Goal: Transaction & Acquisition: Book appointment/travel/reservation

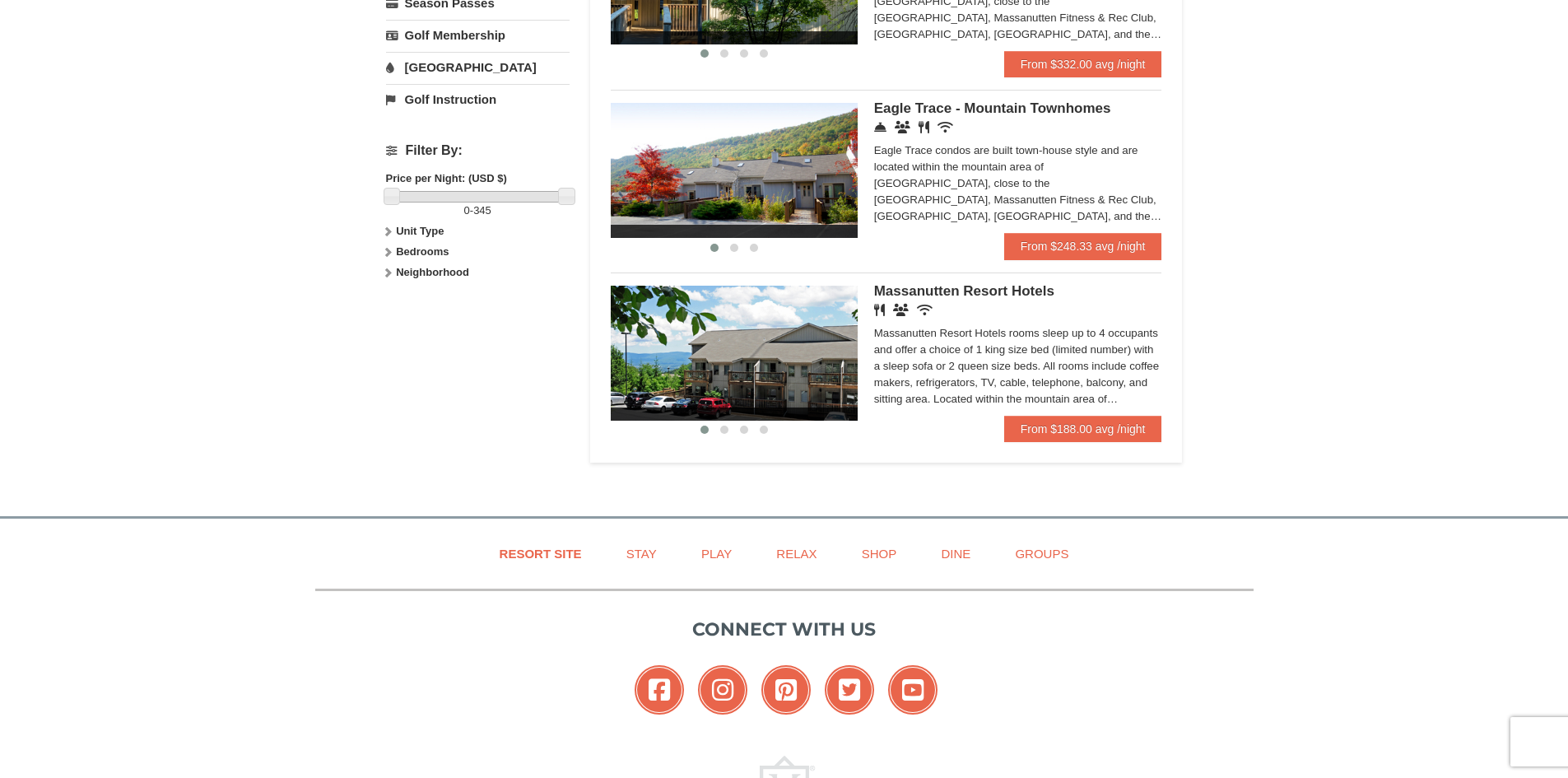
scroll to position [741, 0]
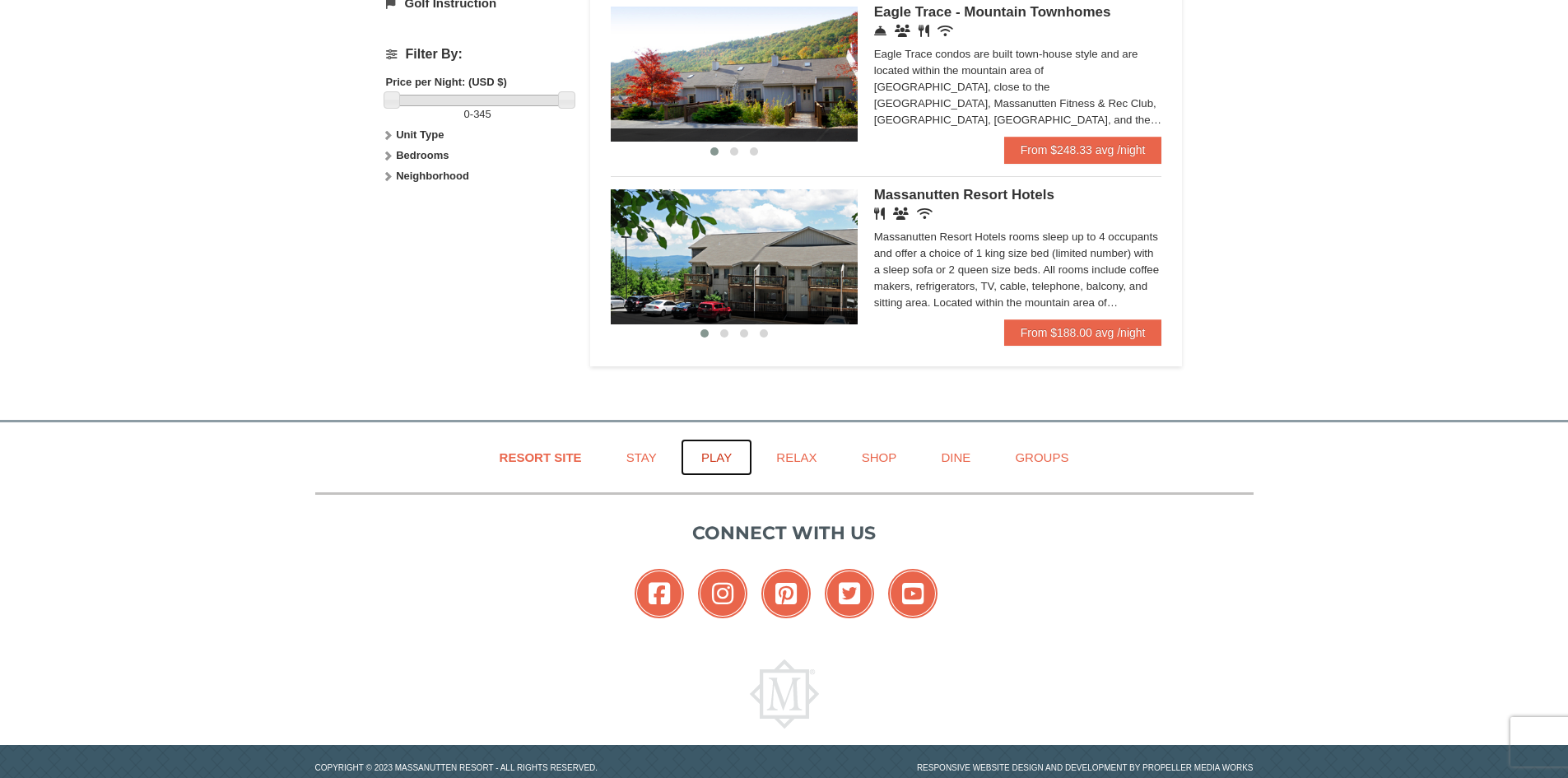
click at [710, 463] on link "Play" at bounding box center [716, 456] width 71 height 37
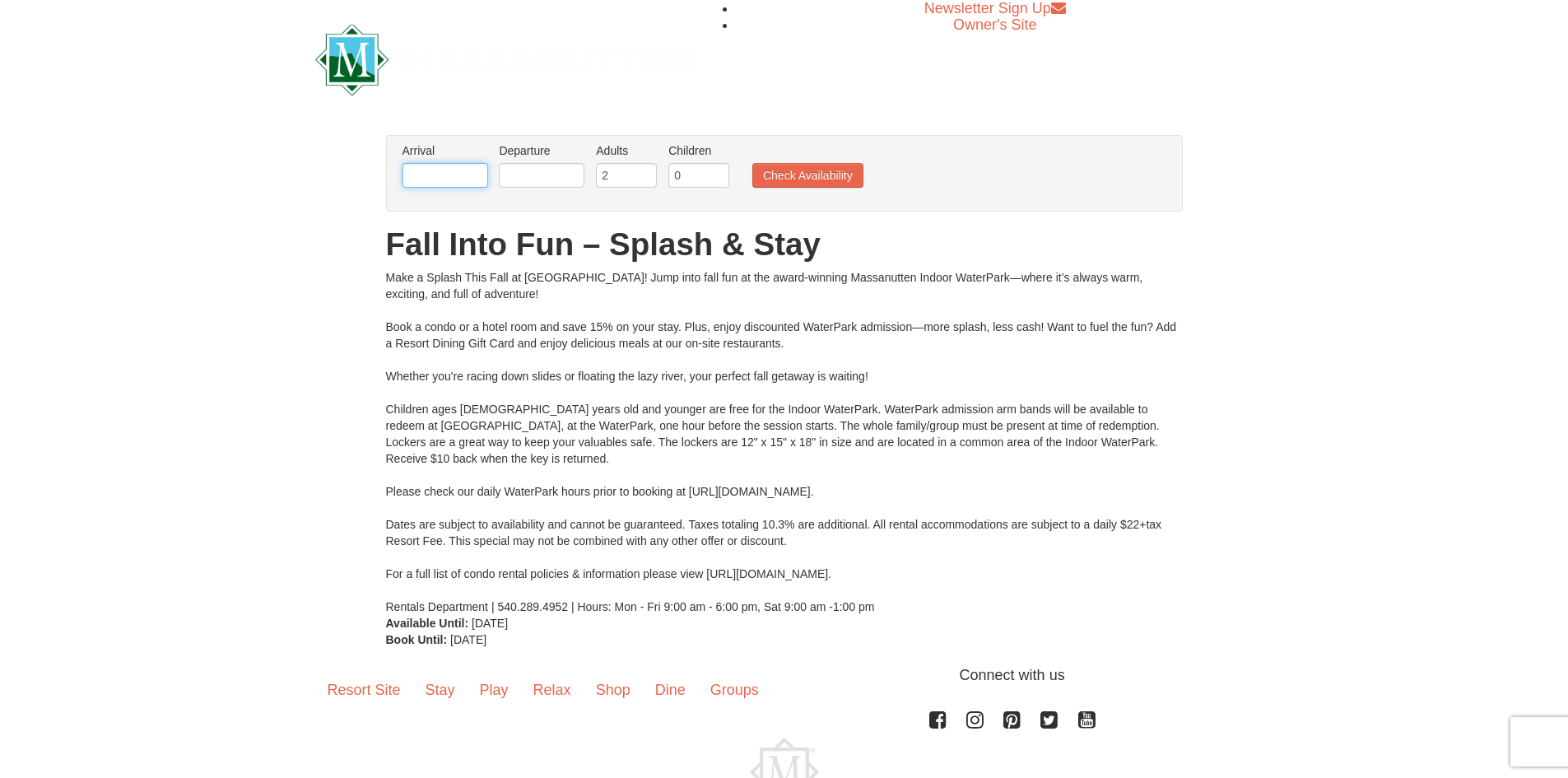
click at [448, 168] on input "text" at bounding box center [445, 175] width 86 height 25
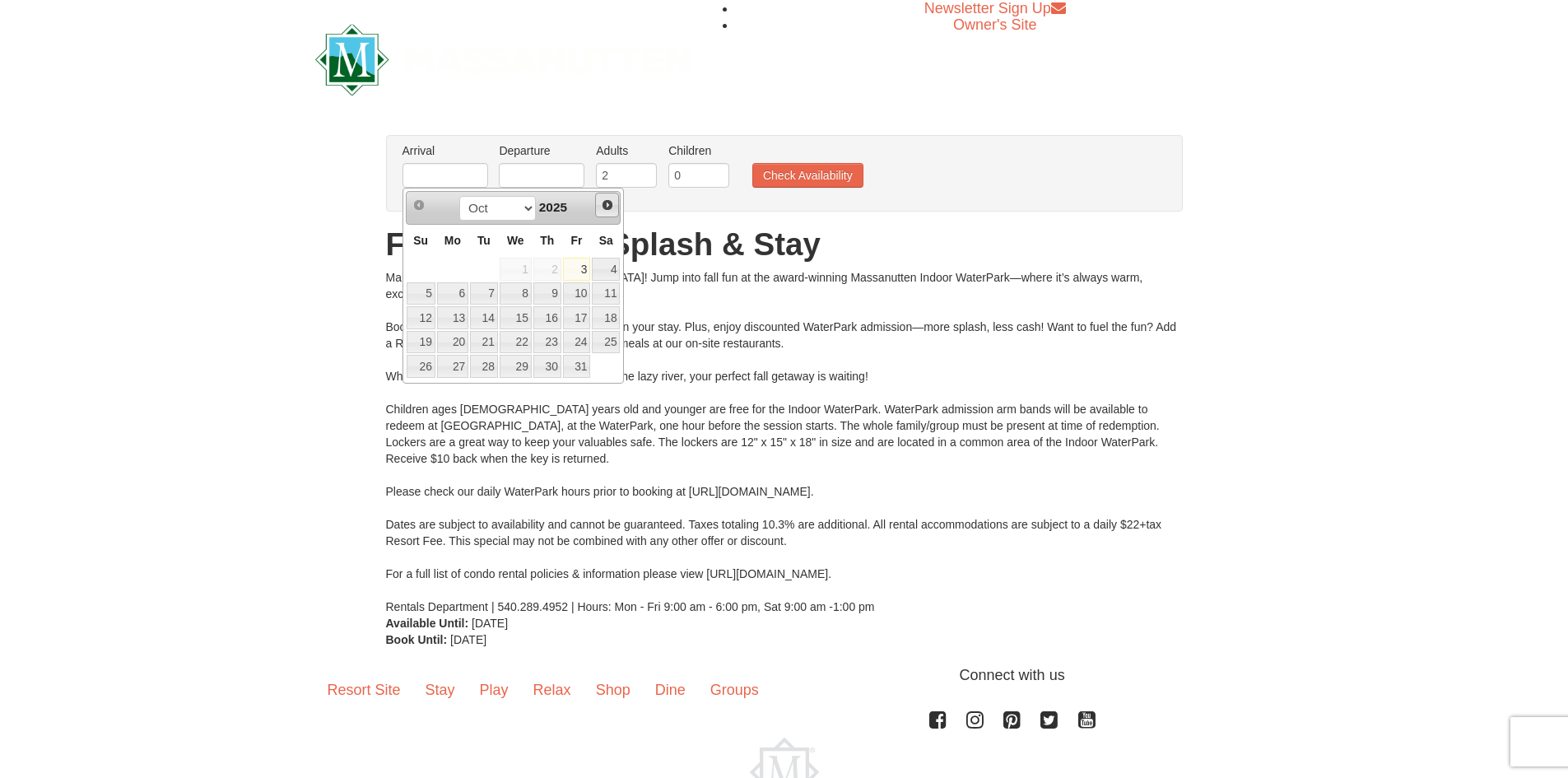
click at [612, 206] on span "Next" at bounding box center [607, 205] width 13 height 13
click at [459, 322] on link "15" at bounding box center [452, 317] width 31 height 23
type input "[DATE]"
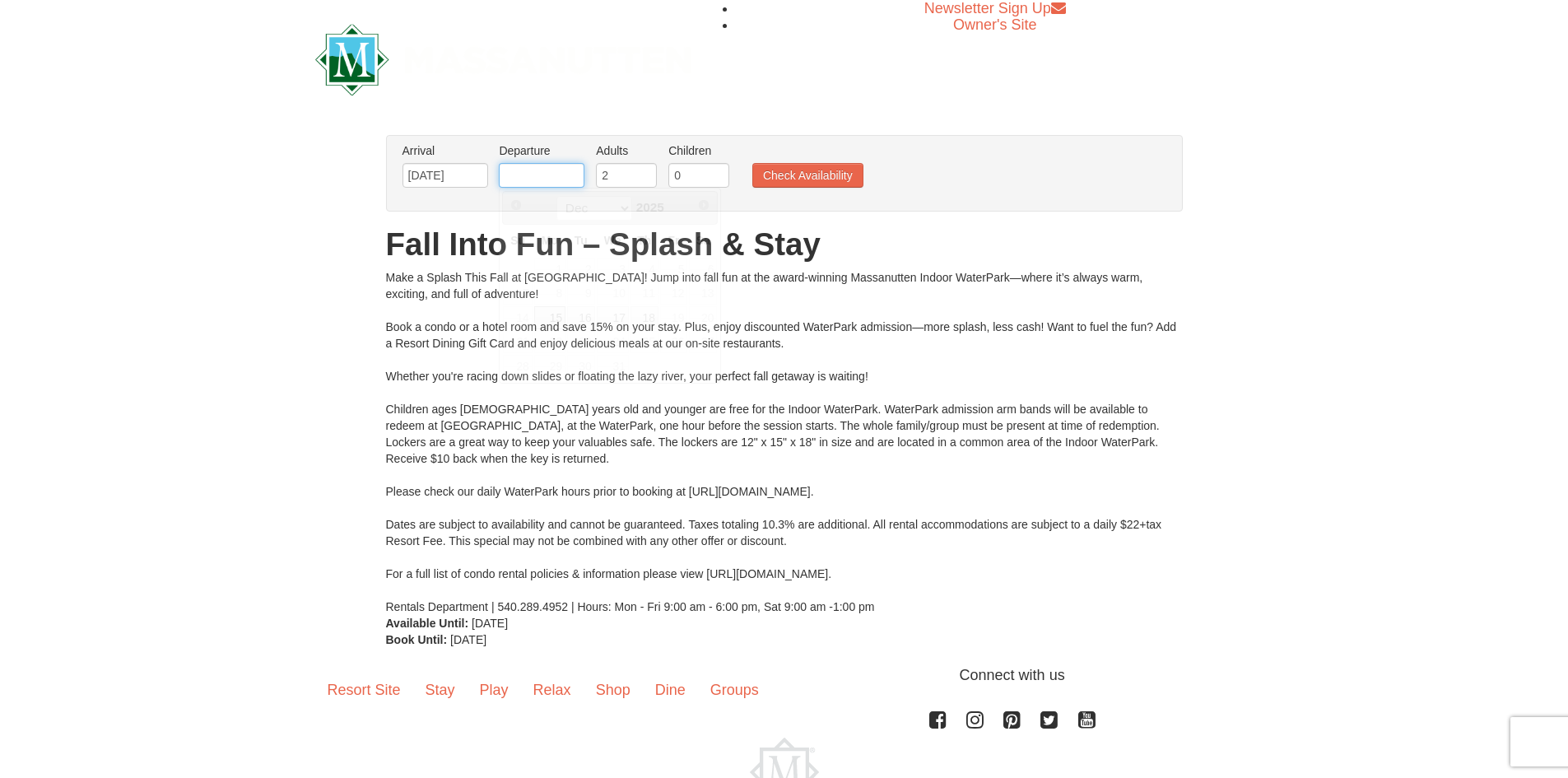
click at [567, 176] on input "text" at bounding box center [542, 175] width 86 height 25
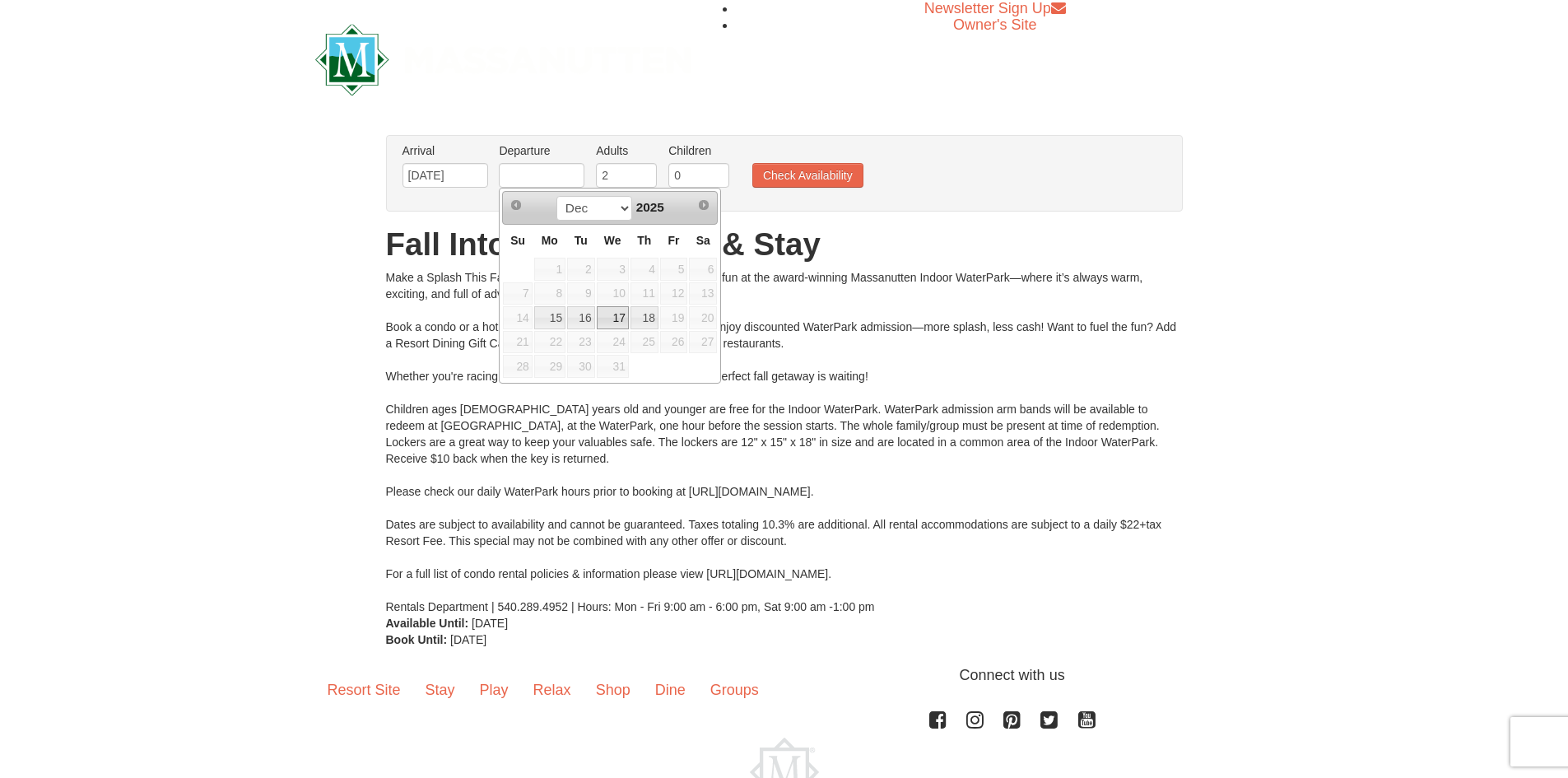
click at [615, 314] on link "17" at bounding box center [612, 317] width 32 height 23
type input "[DATE]"
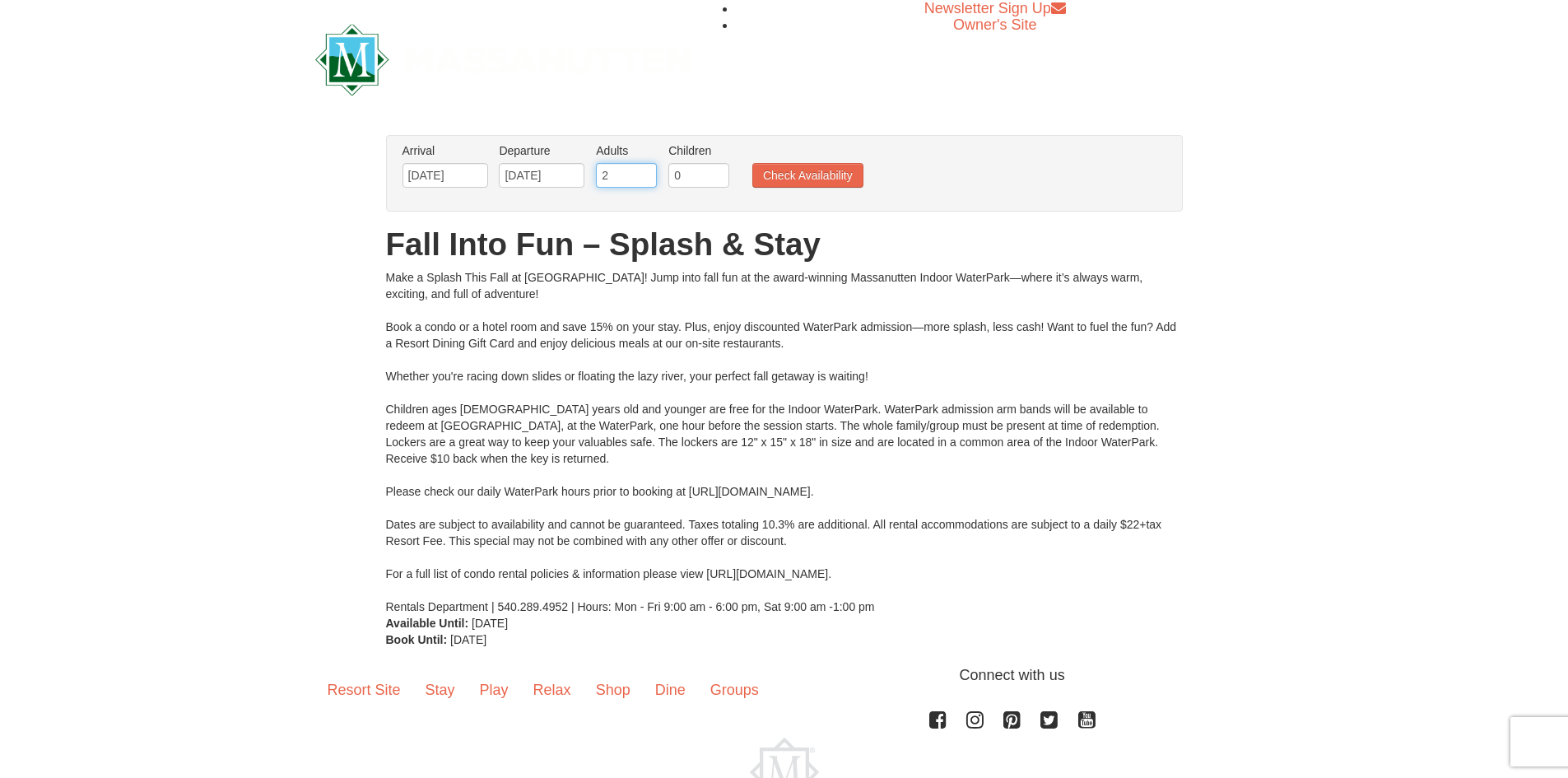
drag, startPoint x: 607, startPoint y: 179, endPoint x: 591, endPoint y: 179, distance: 16.0
click at [591, 179] on li "Adults Please format dates MM/DD/YYYY 2" at bounding box center [626, 169] width 69 height 53
type input "1"
click at [646, 182] on input "1" at bounding box center [626, 175] width 61 height 25
drag, startPoint x: 673, startPoint y: 176, endPoint x: 685, endPoint y: 176, distance: 12.0
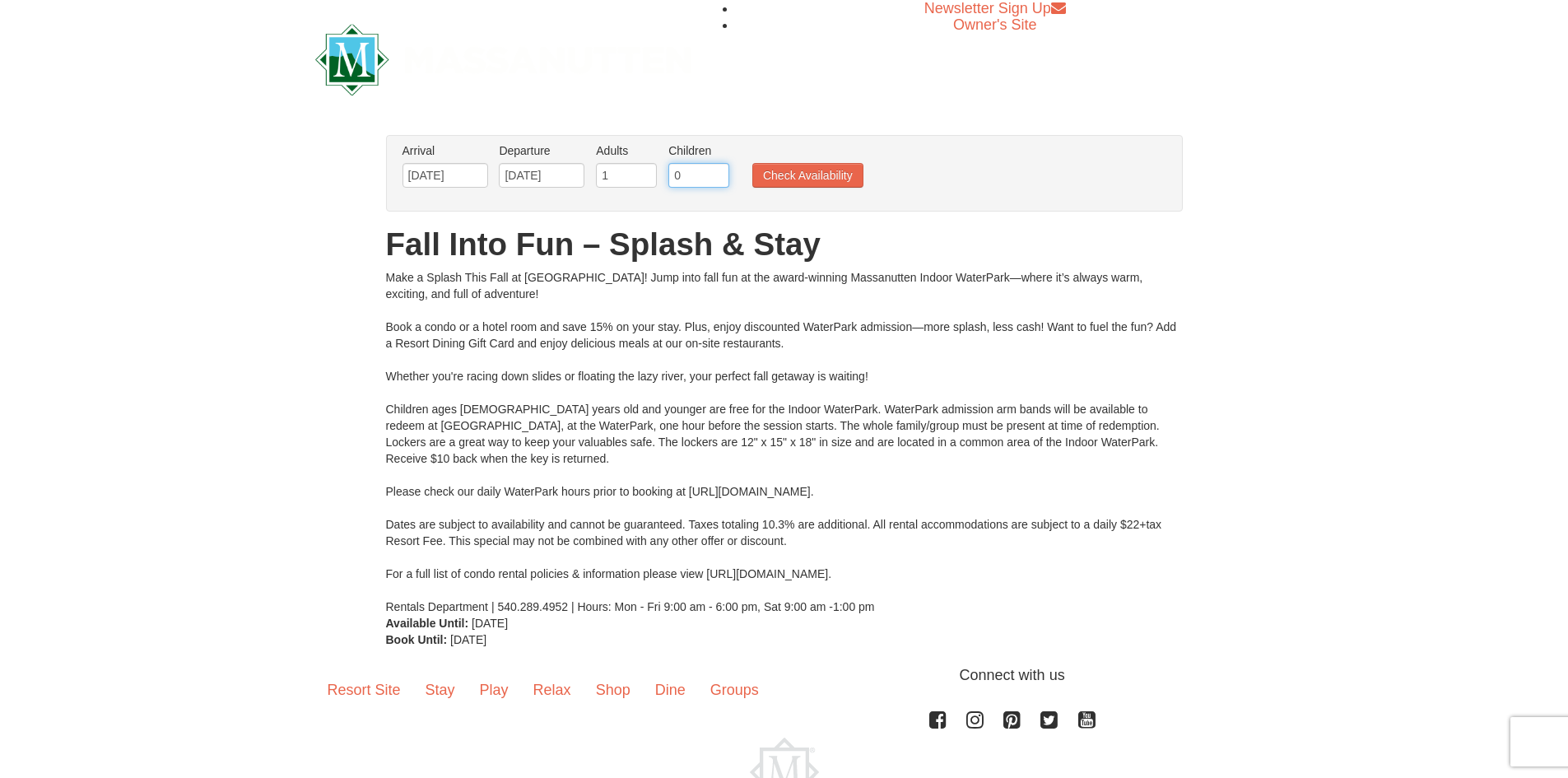
click at [685, 176] on input "0" at bounding box center [698, 175] width 61 height 25
click at [718, 170] on input "1" at bounding box center [698, 175] width 61 height 25
type input "2"
click at [716, 170] on input "2" at bounding box center [698, 175] width 61 height 25
click at [837, 170] on button "Check Availability" at bounding box center [807, 175] width 111 height 25
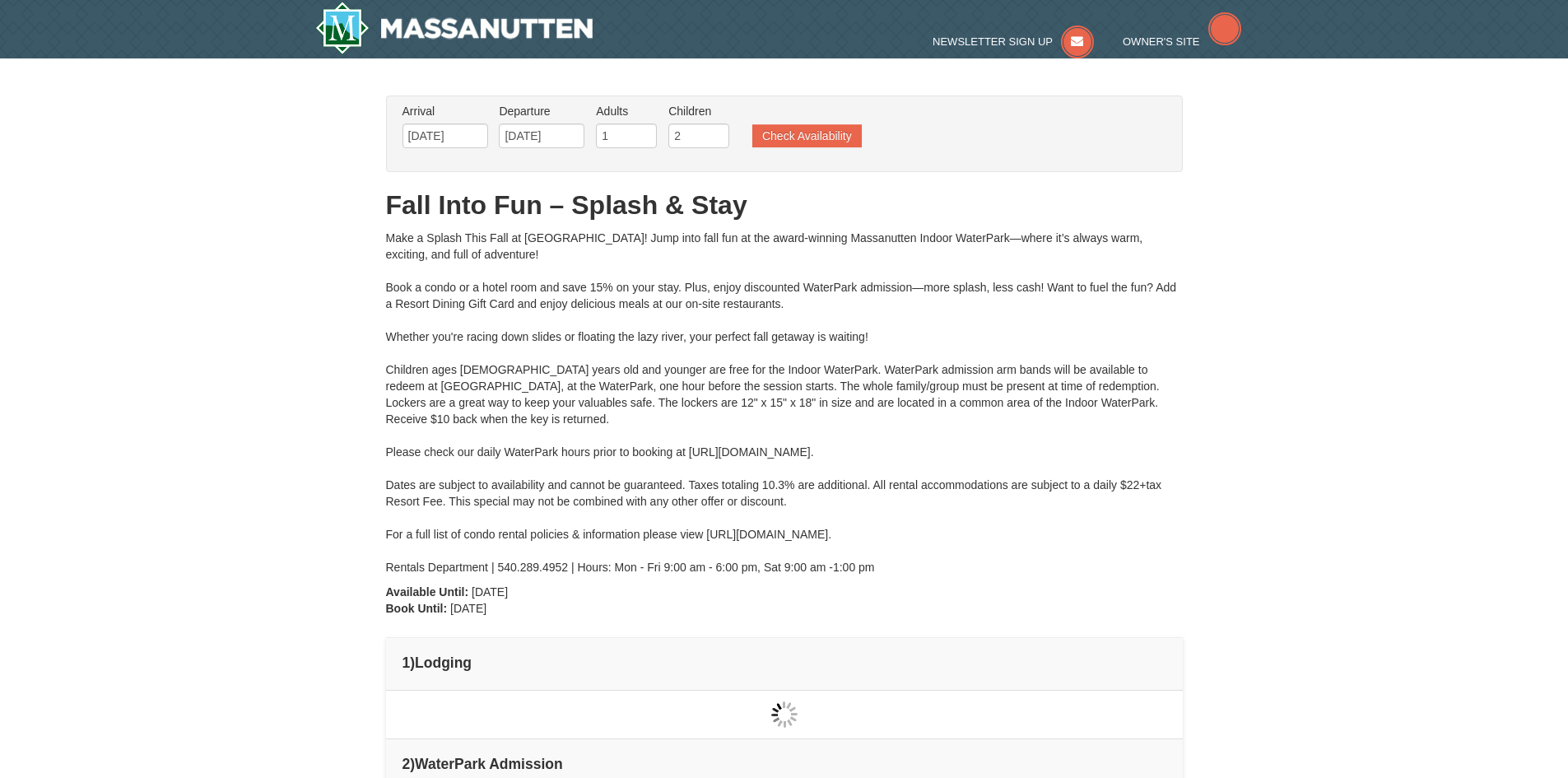
type input "[DATE]"
type input "12/15/2025"
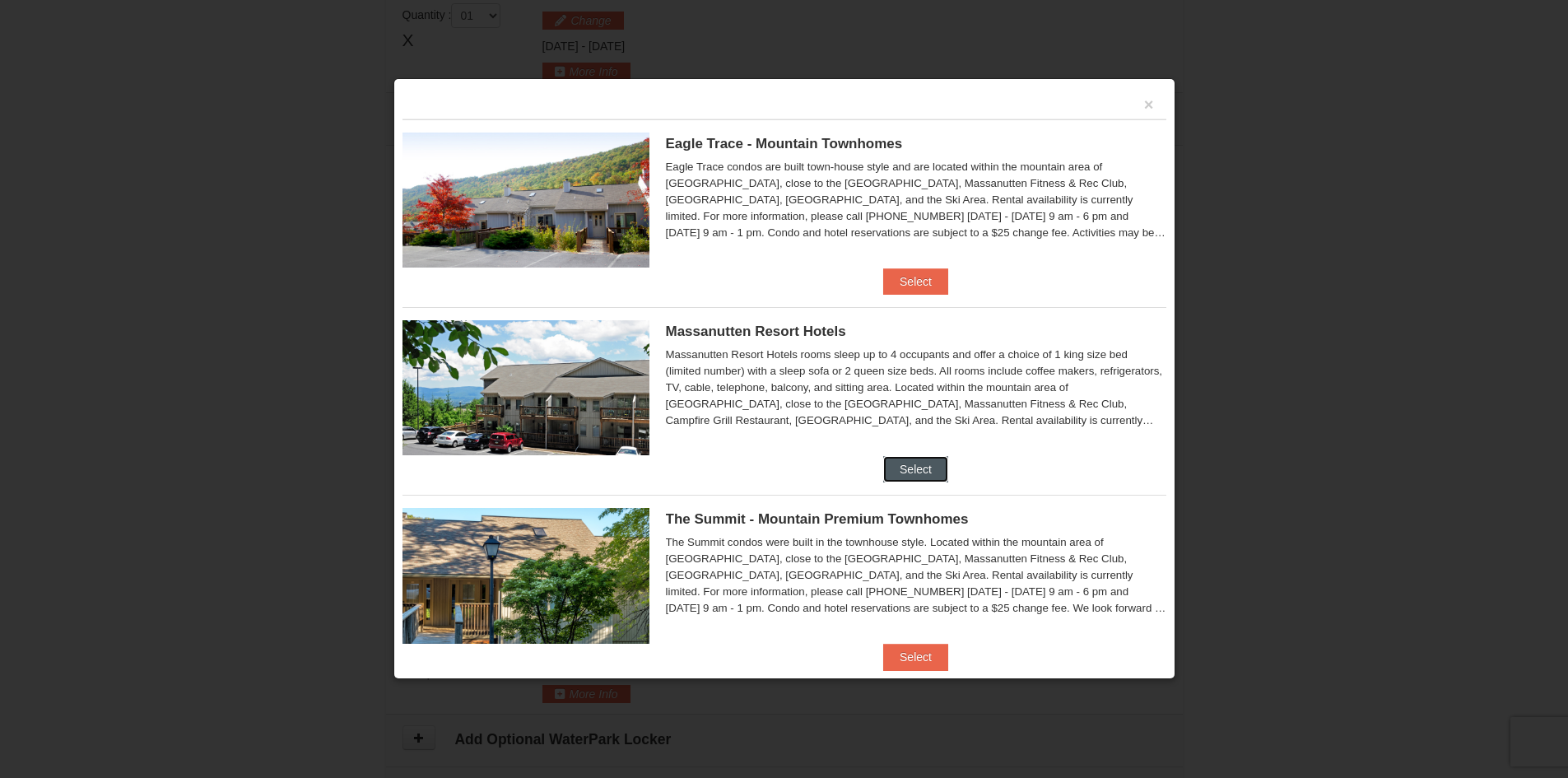
click at [916, 474] on button "Select" at bounding box center [916, 469] width 65 height 27
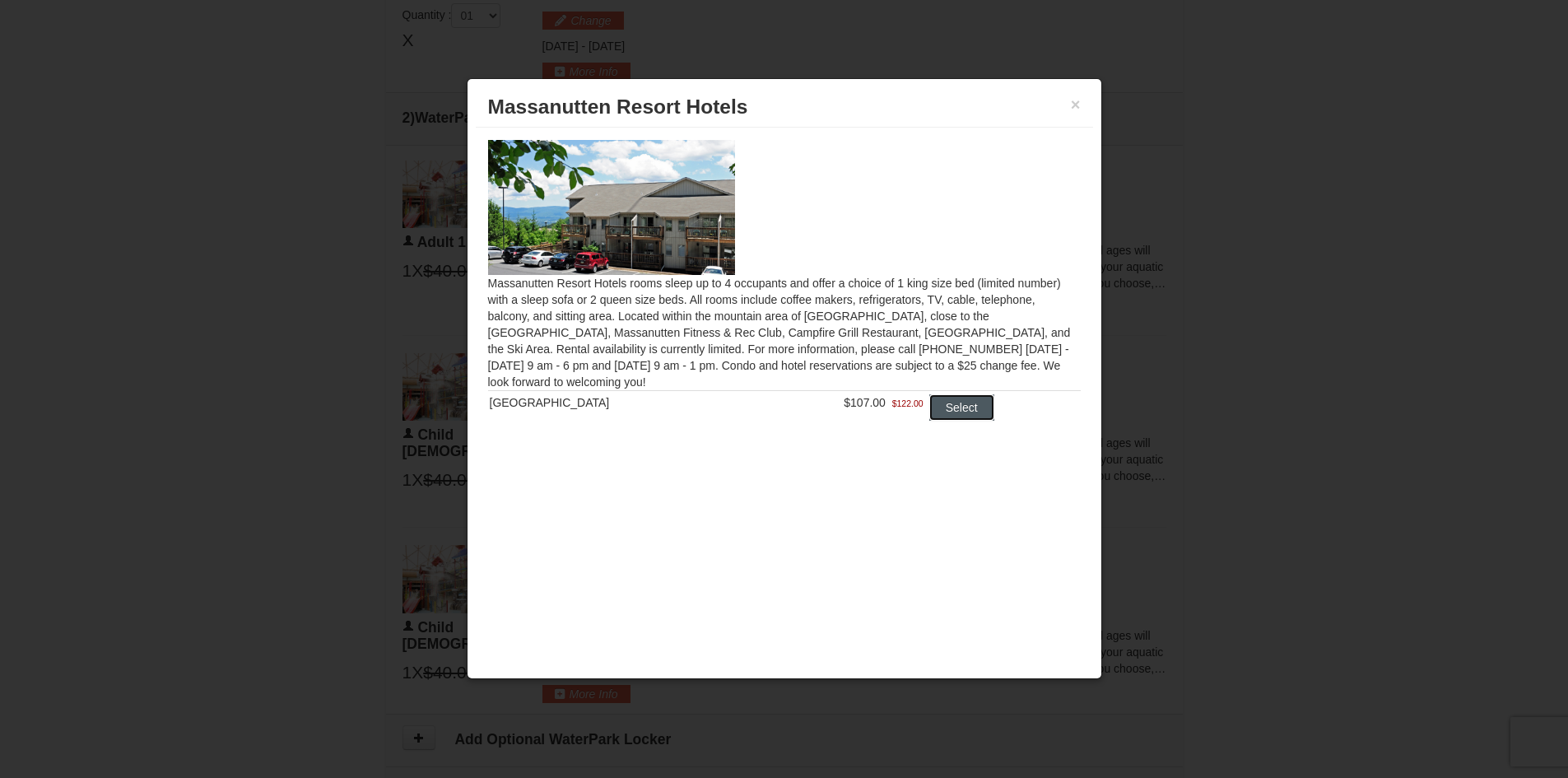
click at [960, 417] on button "Select" at bounding box center [962, 407] width 65 height 27
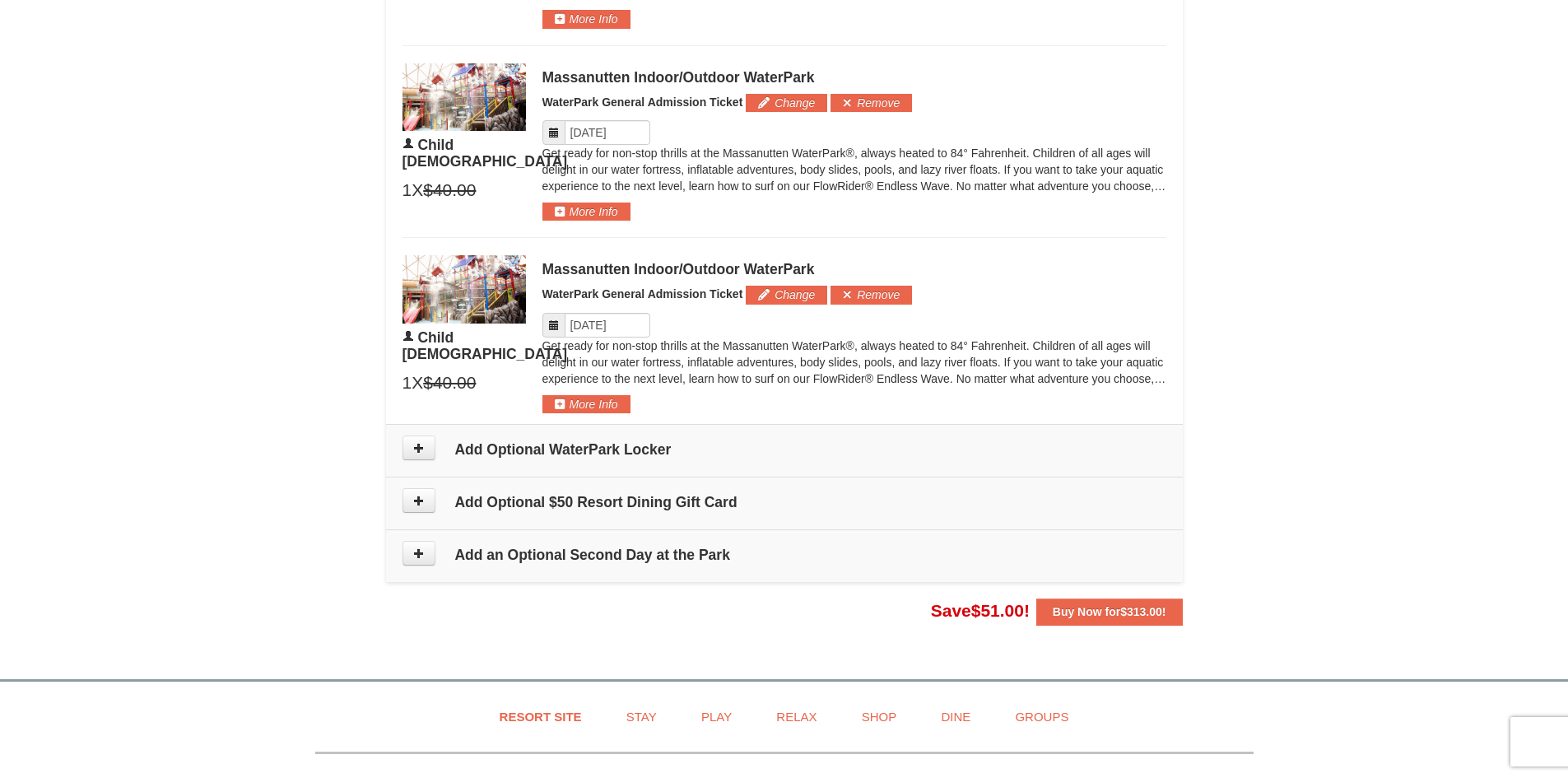
scroll to position [1070, 0]
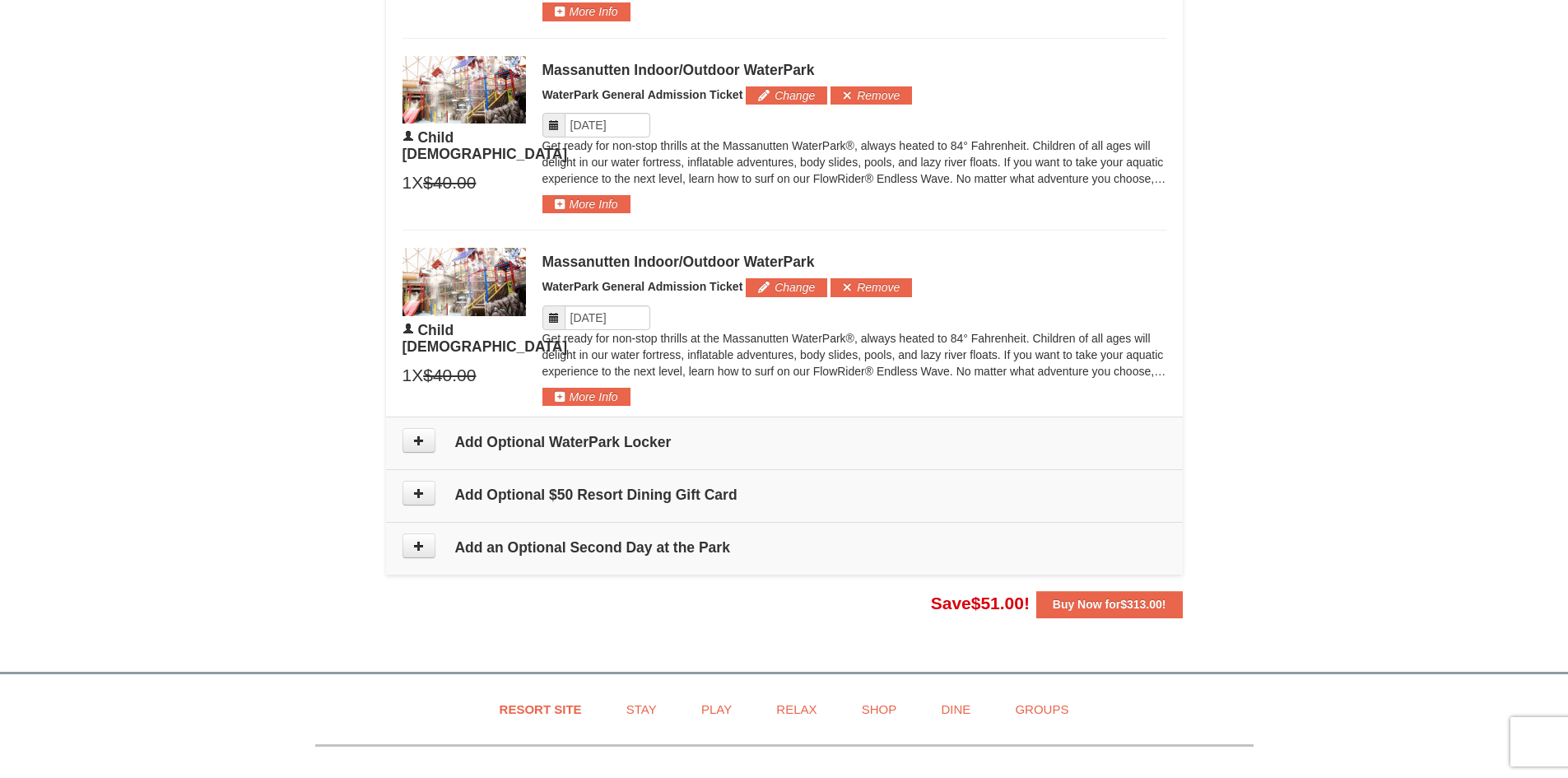
click at [550, 315] on icon at bounding box center [554, 317] width 11 height 11
click at [609, 323] on input "Please format dates MM/DD/YYYY" at bounding box center [608, 317] width 86 height 25
click at [926, 463] on td "Add Optional WaterPark Locker" at bounding box center [784, 443] width 797 height 52
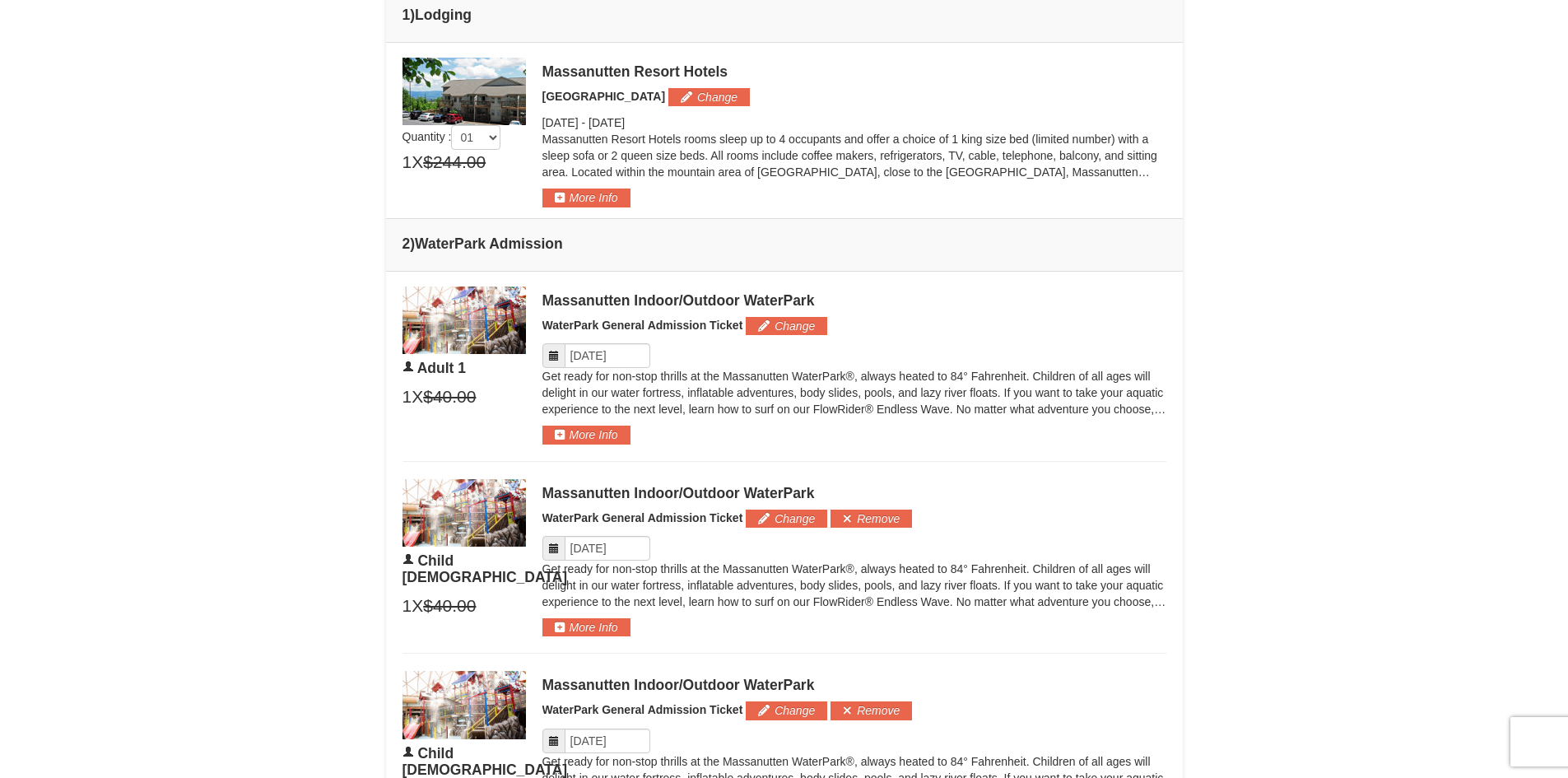
scroll to position [659, 0]
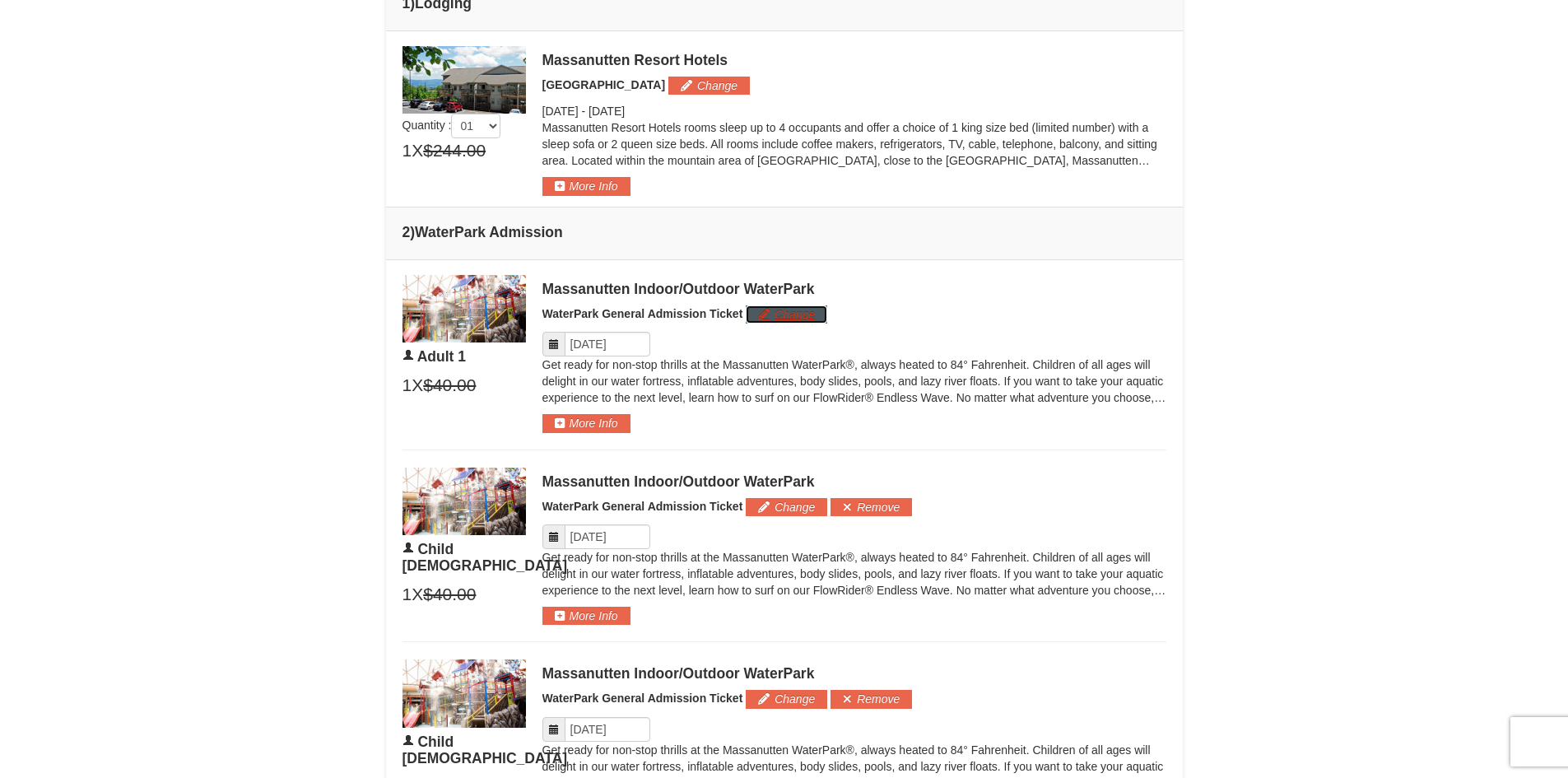
click at [782, 314] on button "Change" at bounding box center [786, 314] width 82 height 18
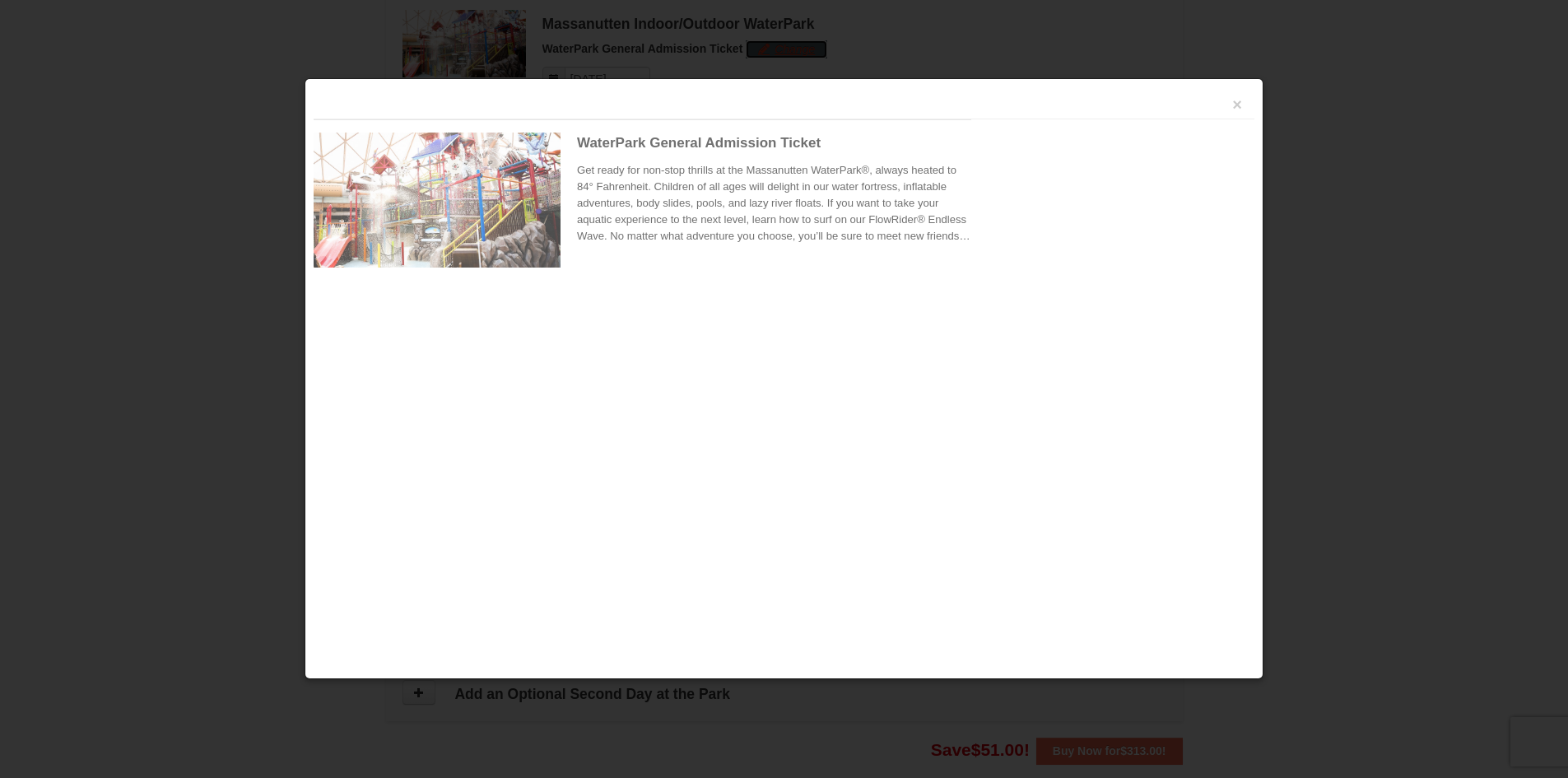
scroll to position [934, 0]
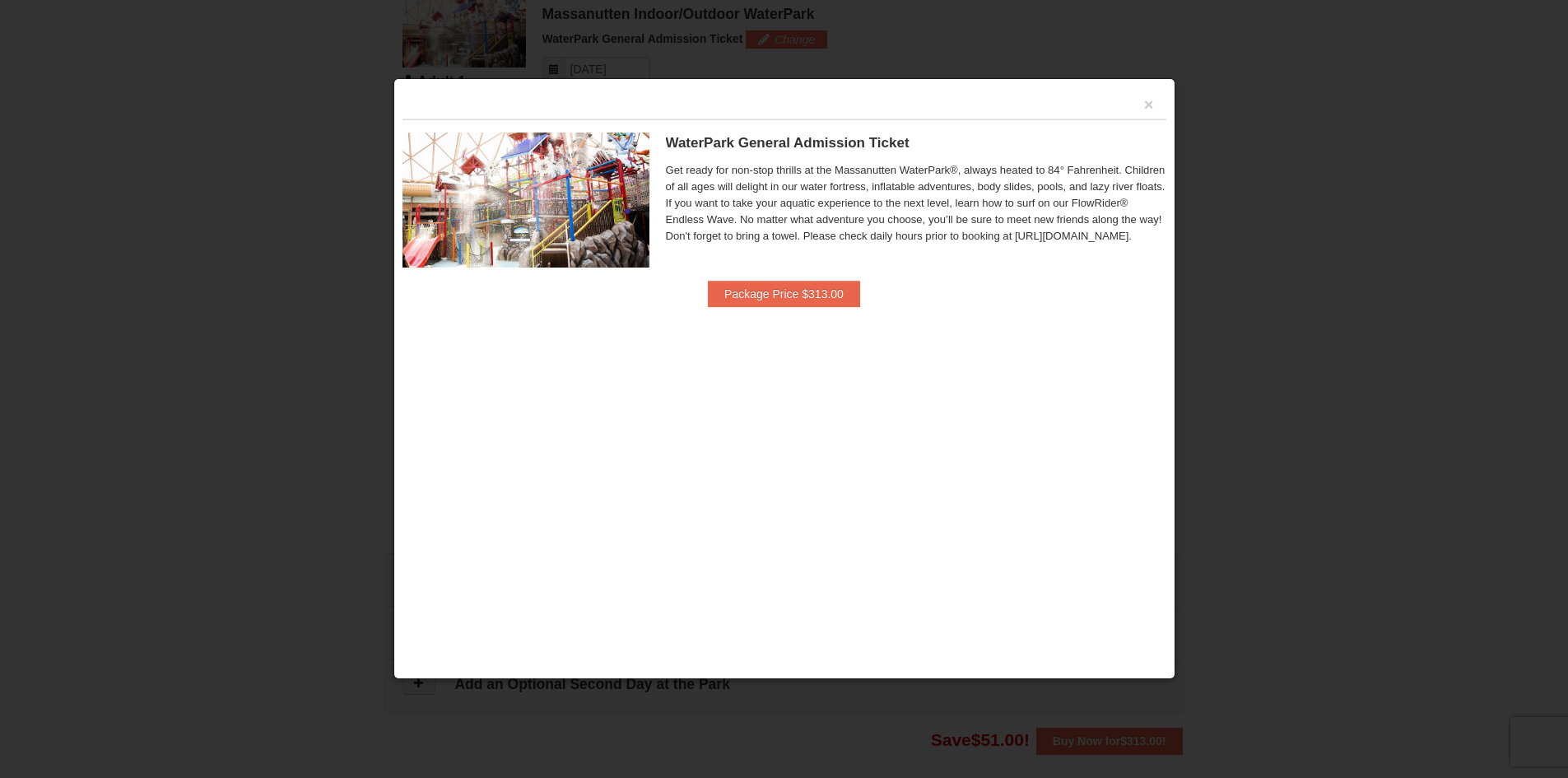
click at [1160, 101] on div "×" at bounding box center [784, 102] width 763 height 32
click at [1148, 107] on button "×" at bounding box center [1148, 104] width 9 height 16
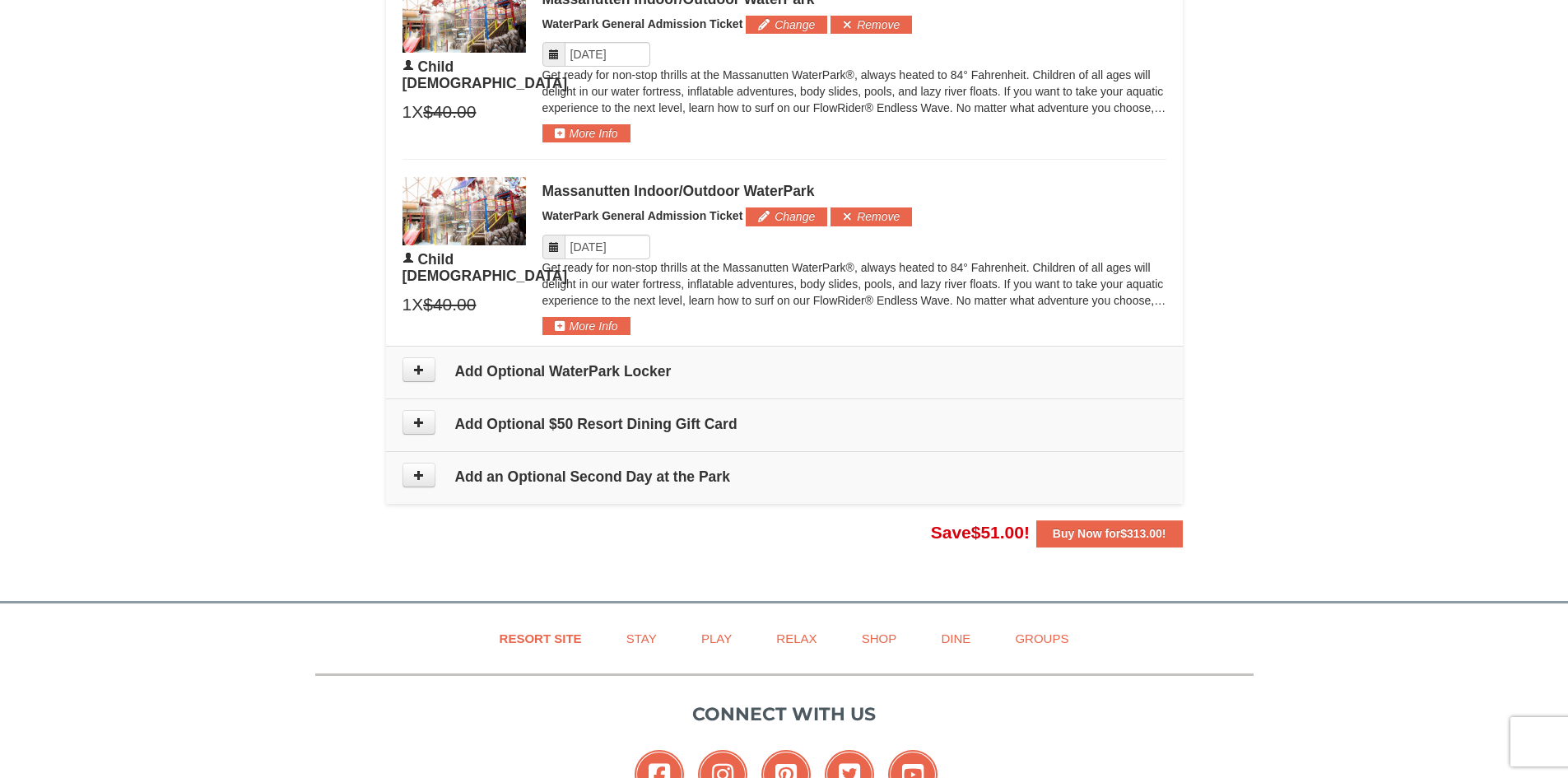
scroll to position [1112, 0]
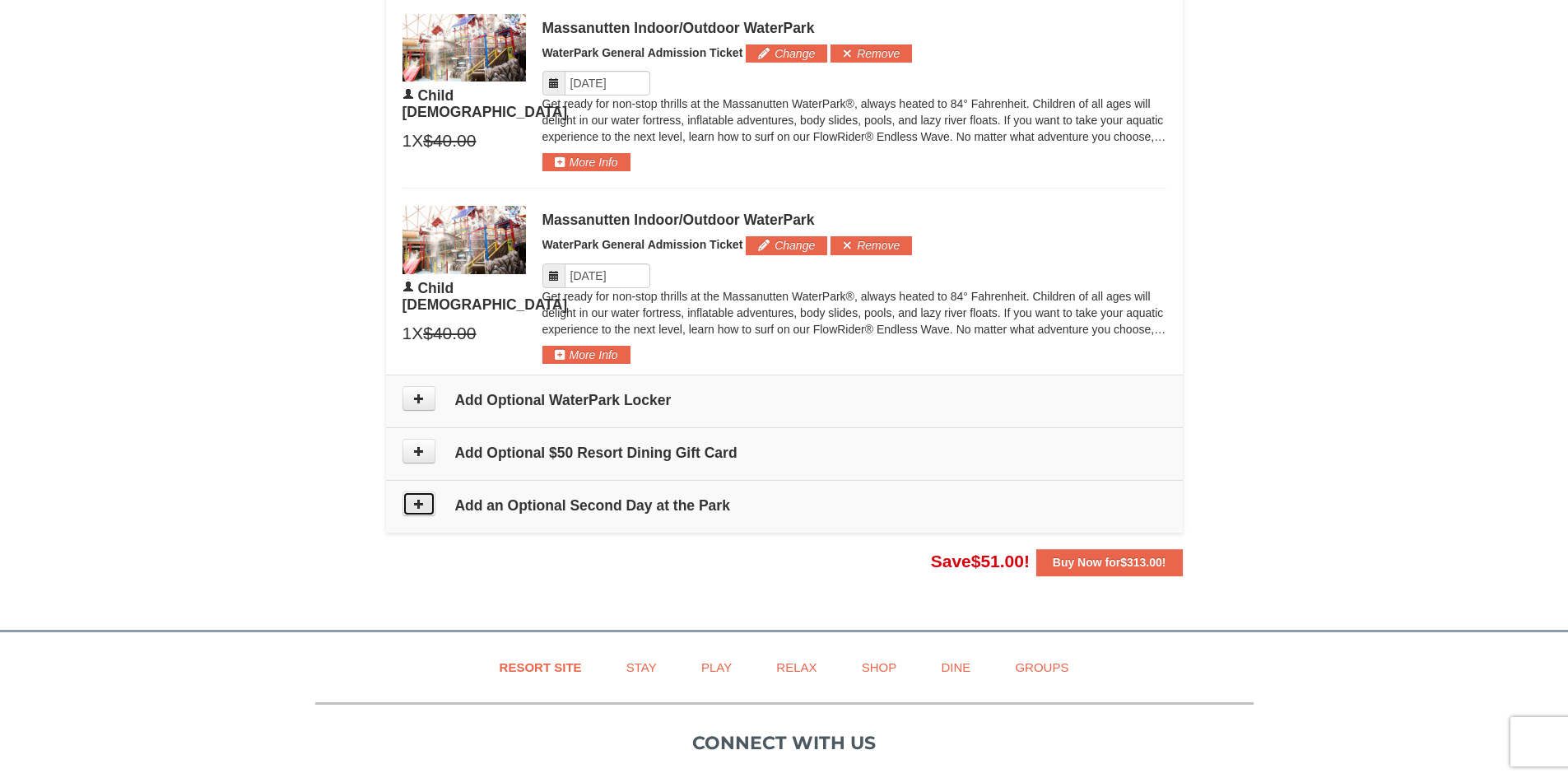
click at [415, 502] on icon at bounding box center [419, 503] width 11 height 11
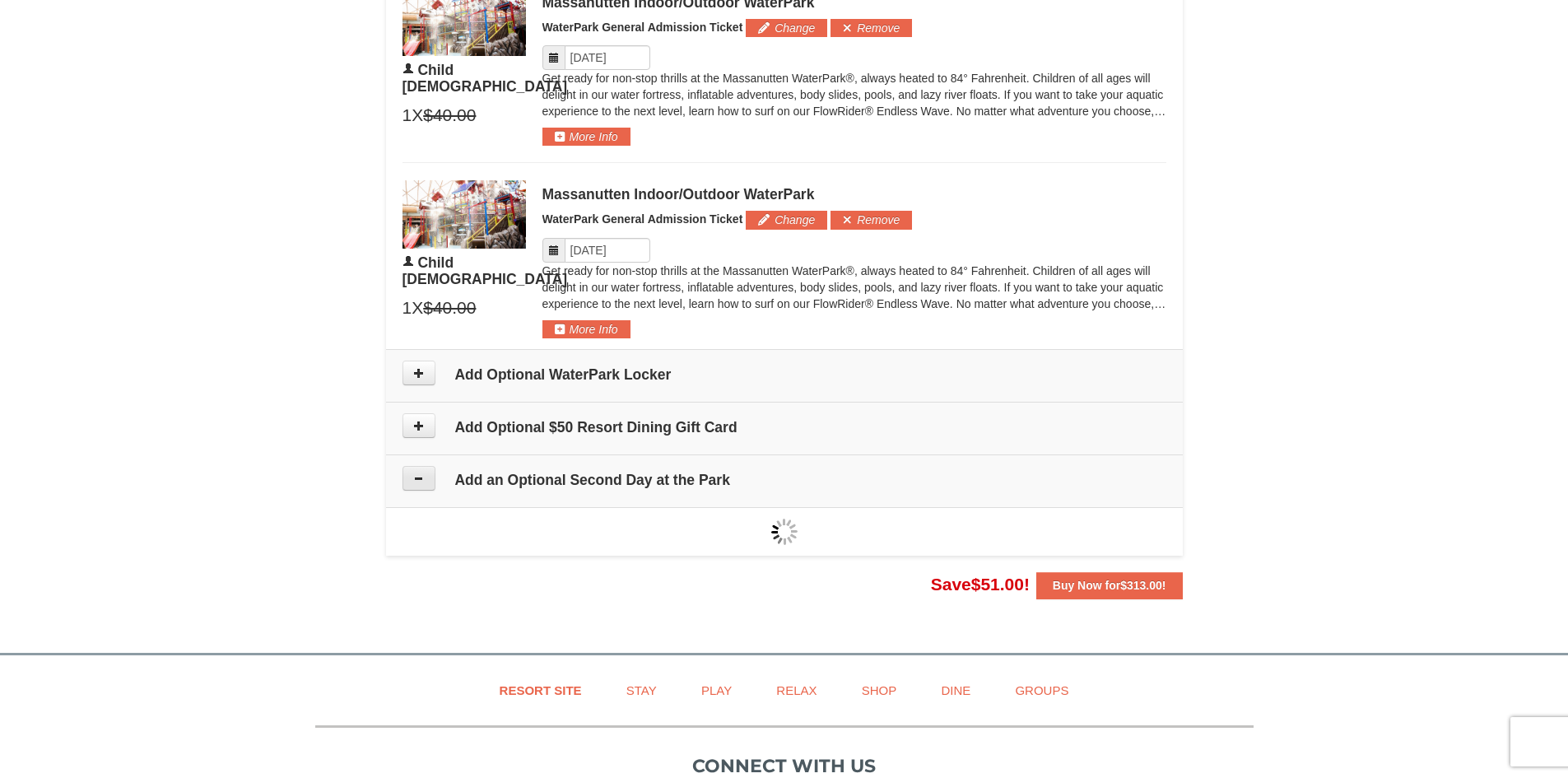
type input "12/17/2025"
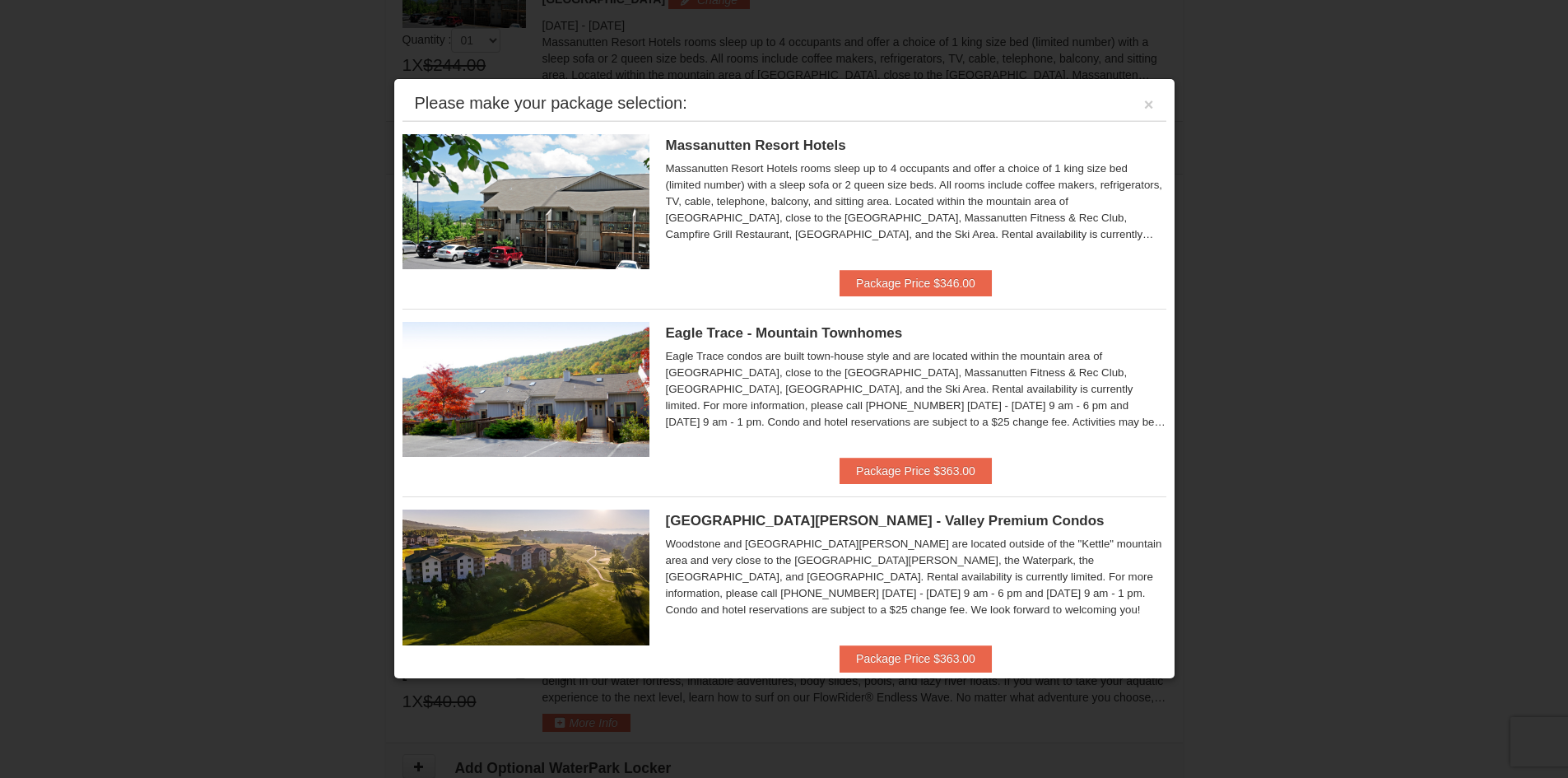
scroll to position [705, 0]
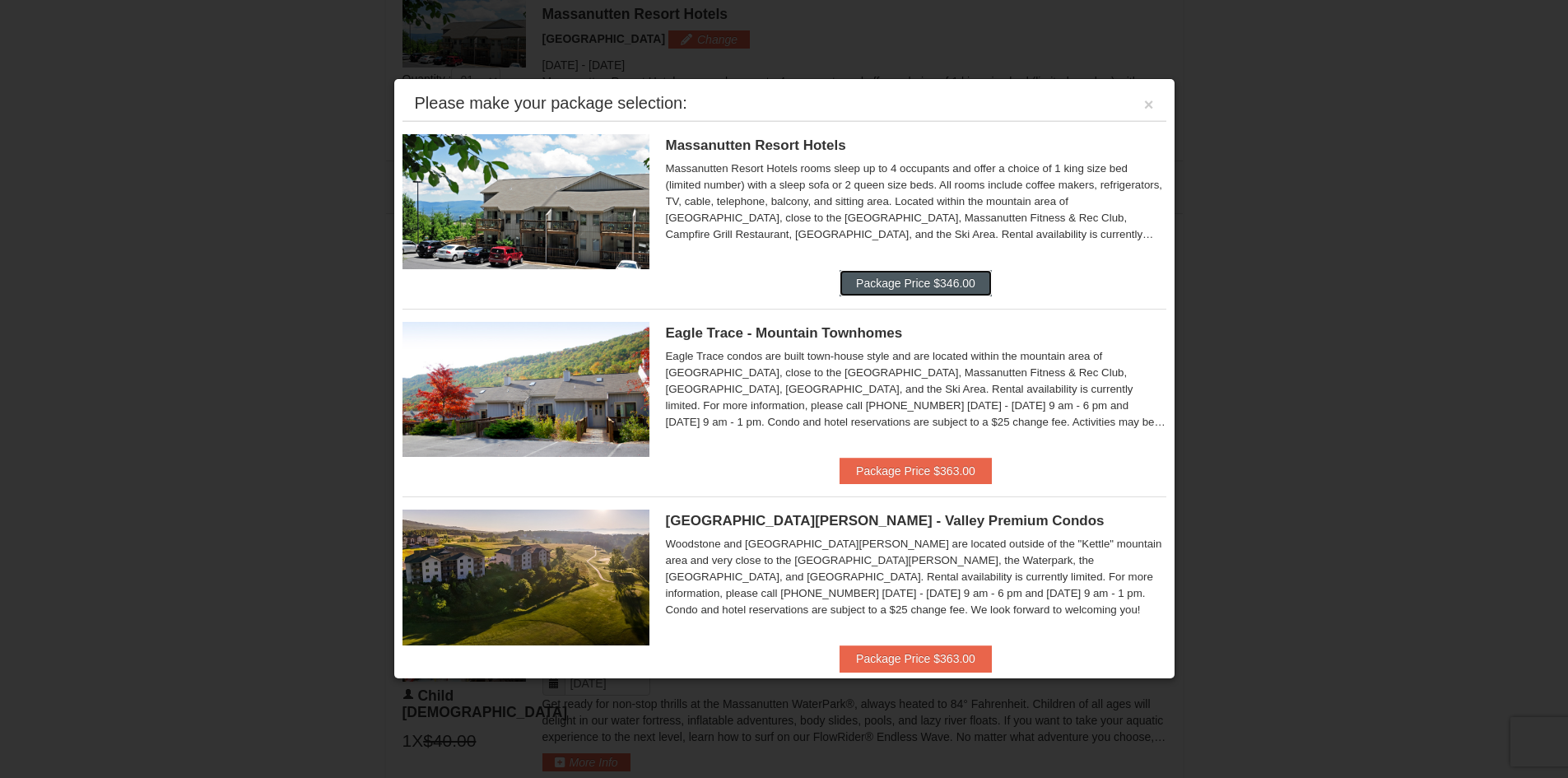
click at [917, 291] on button "Package Price $346.00" at bounding box center [916, 283] width 152 height 27
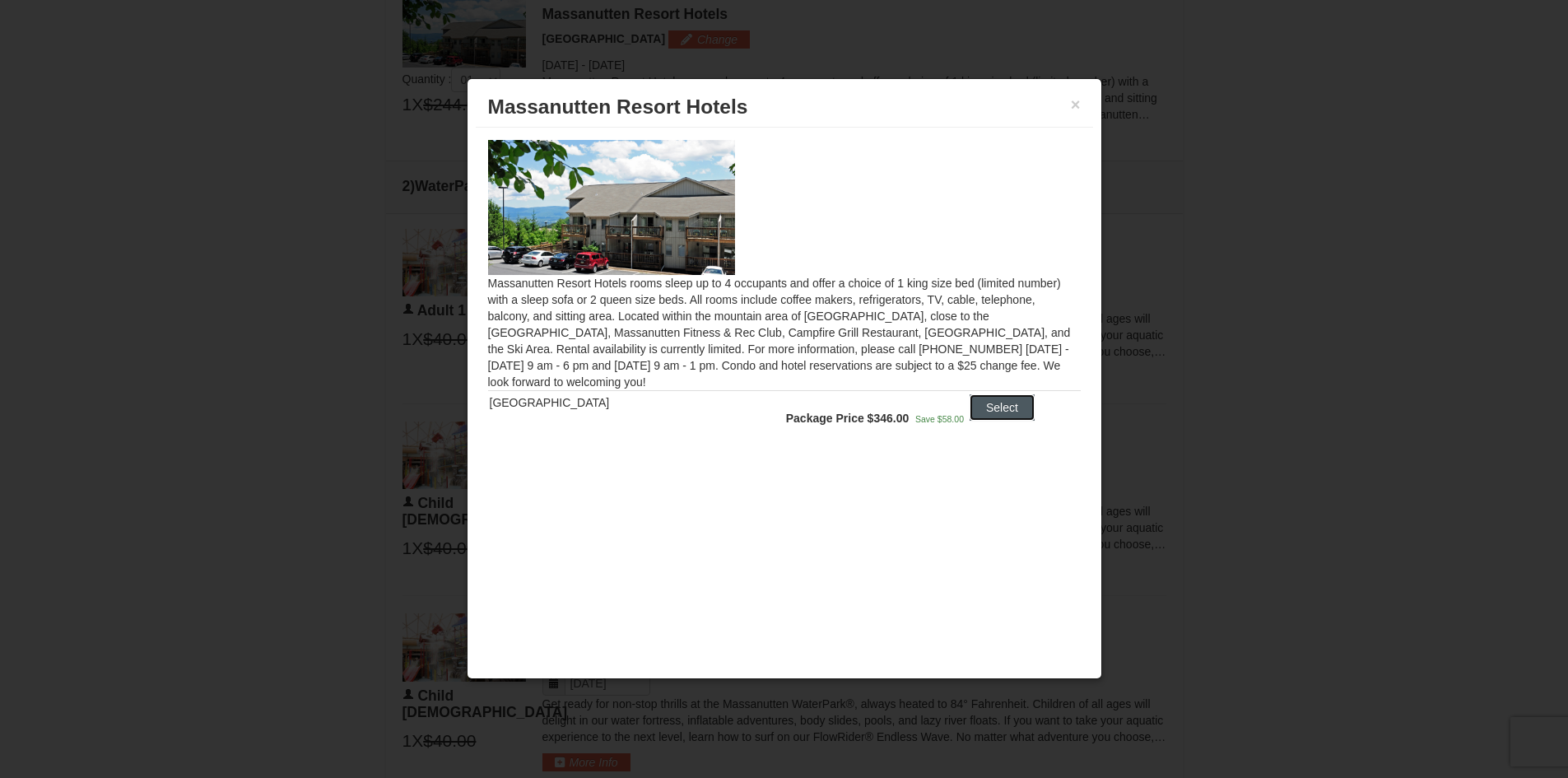
click at [980, 398] on button "Select" at bounding box center [1002, 407] width 65 height 27
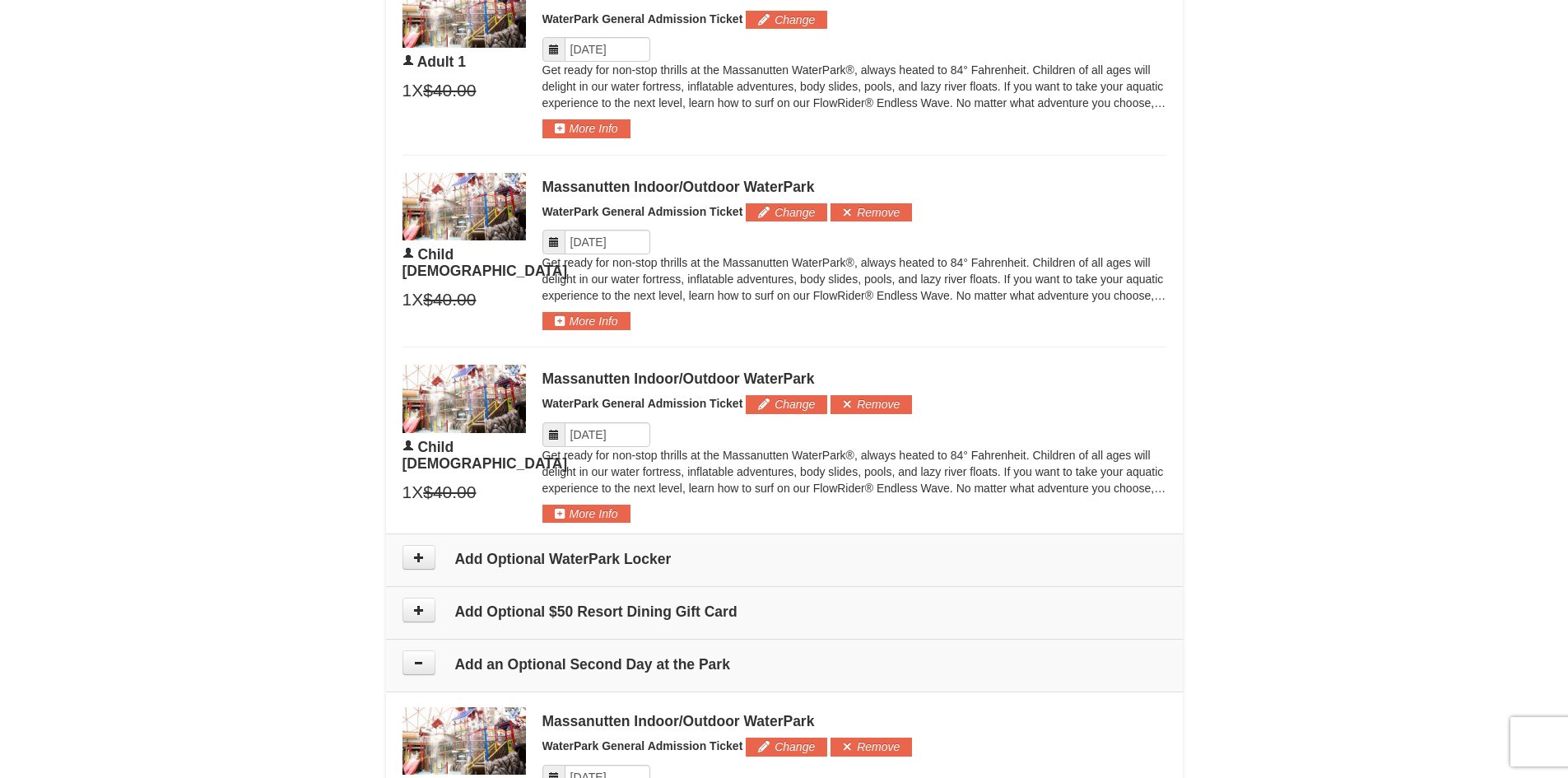
scroll to position [1116, 0]
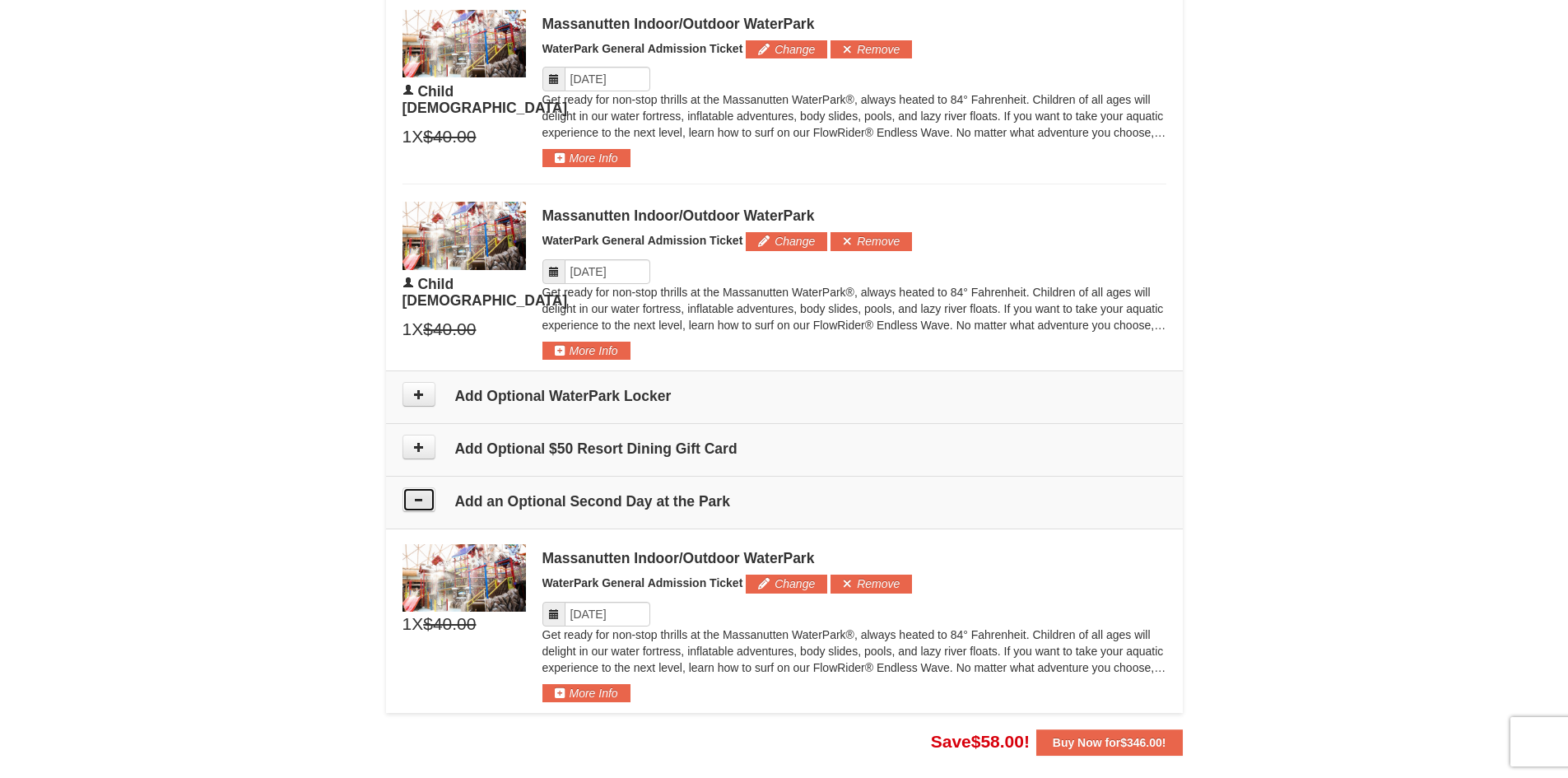
click at [420, 504] on icon at bounding box center [419, 499] width 11 height 11
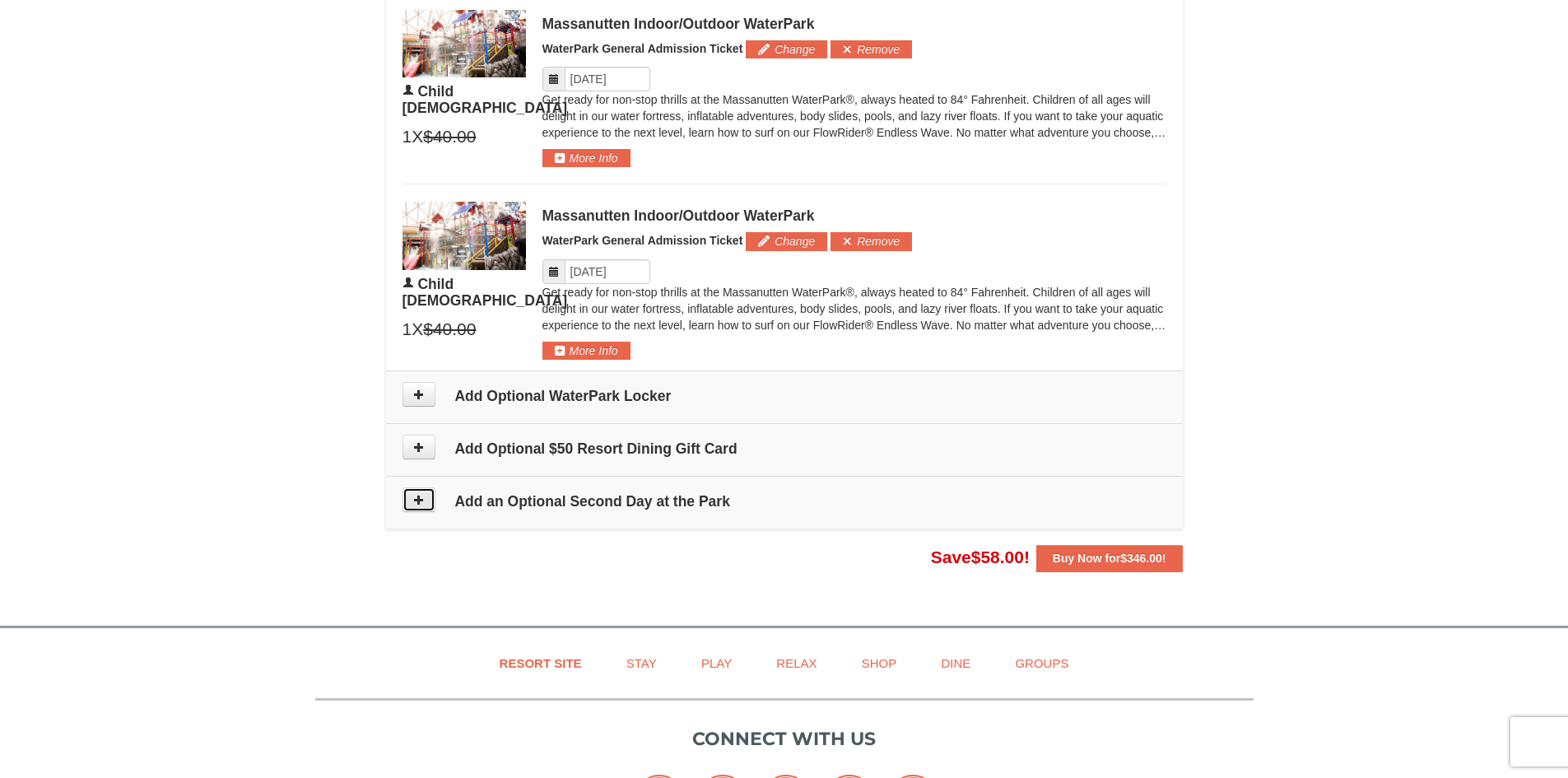
click at [420, 504] on icon at bounding box center [419, 499] width 11 height 11
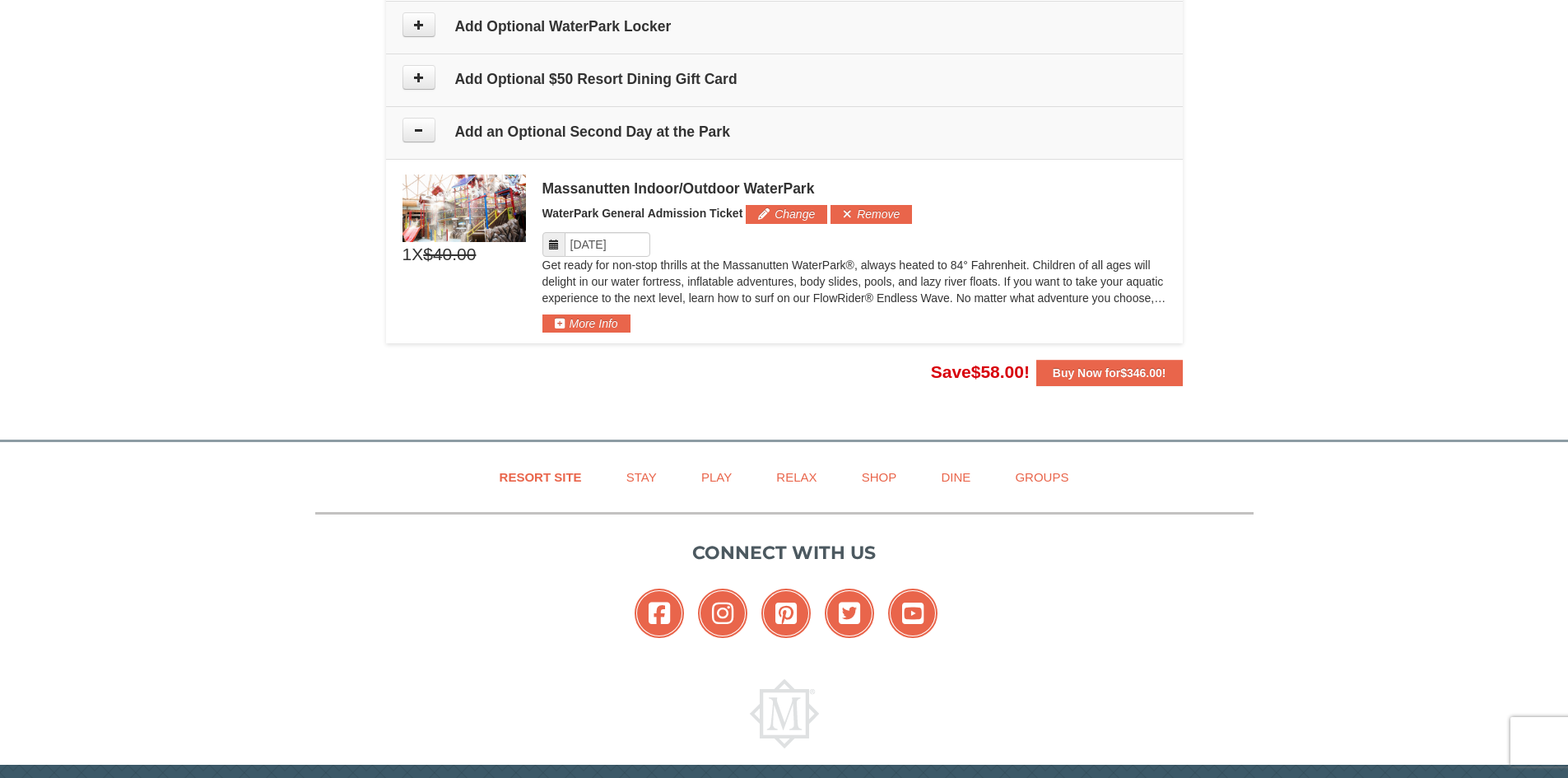
scroll to position [1460, 0]
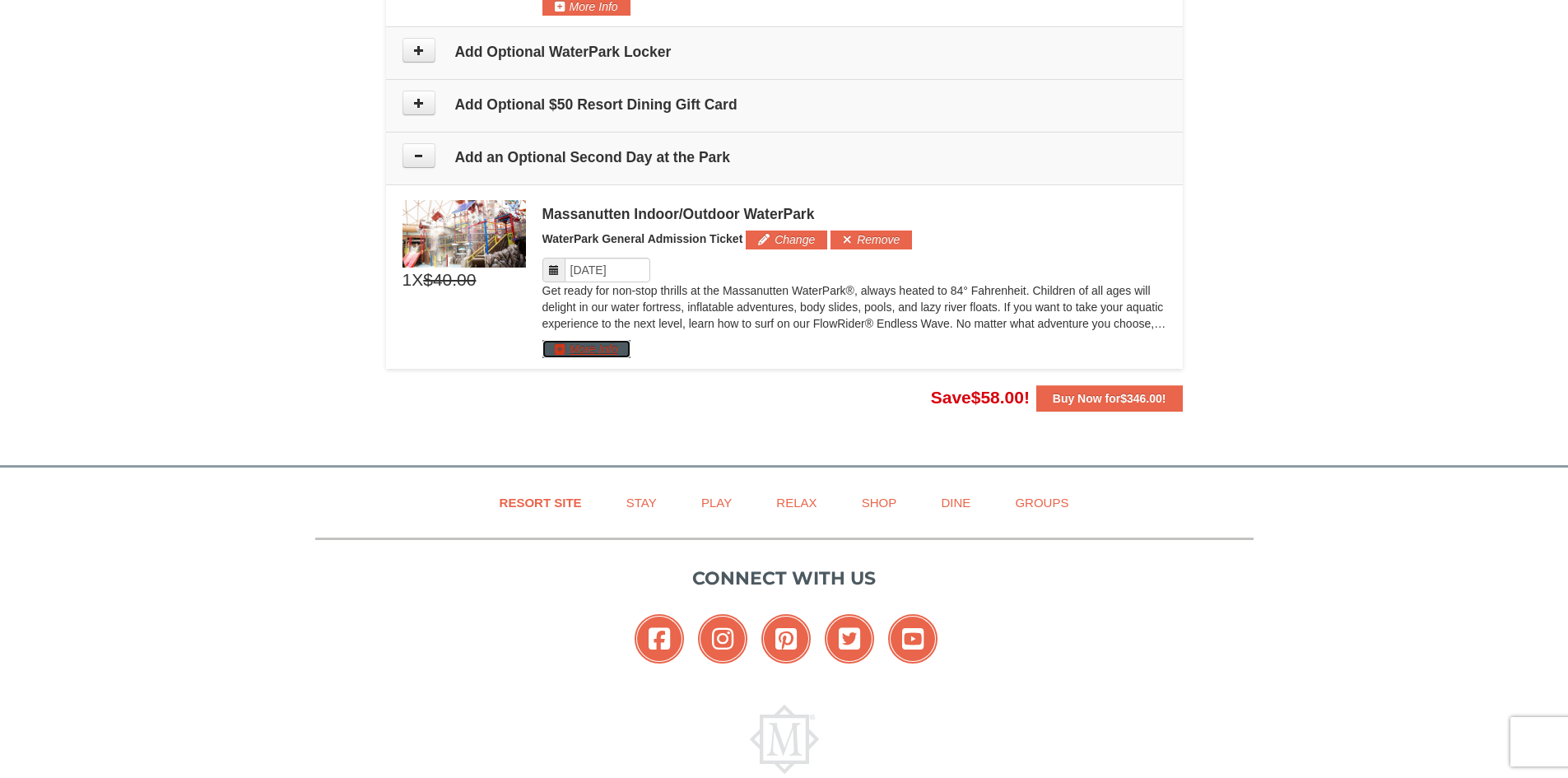
click at [591, 351] on button "More Info" at bounding box center [586, 348] width 88 height 18
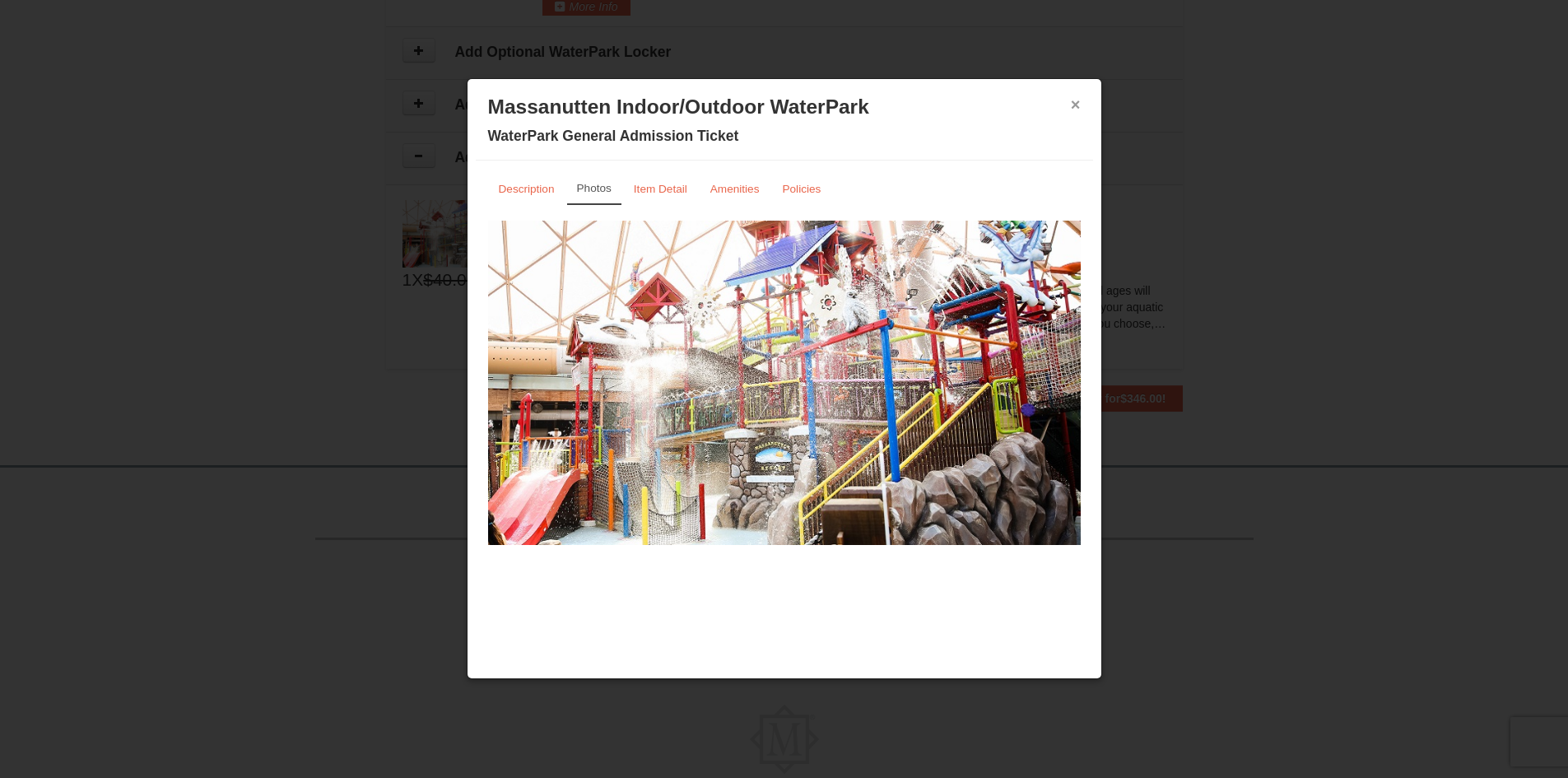
click at [1075, 107] on button "×" at bounding box center [1075, 104] width 9 height 16
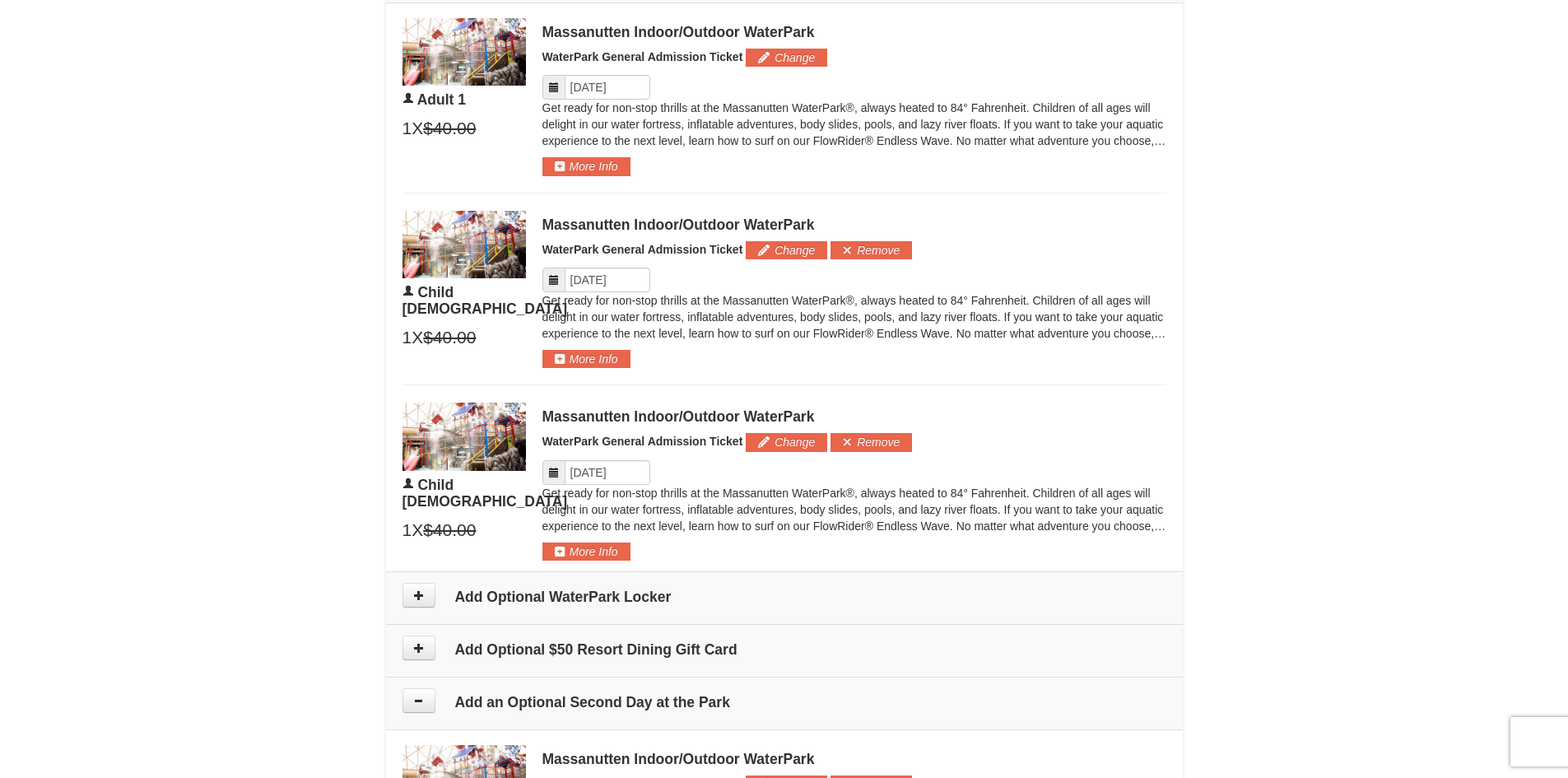
scroll to position [1213, 0]
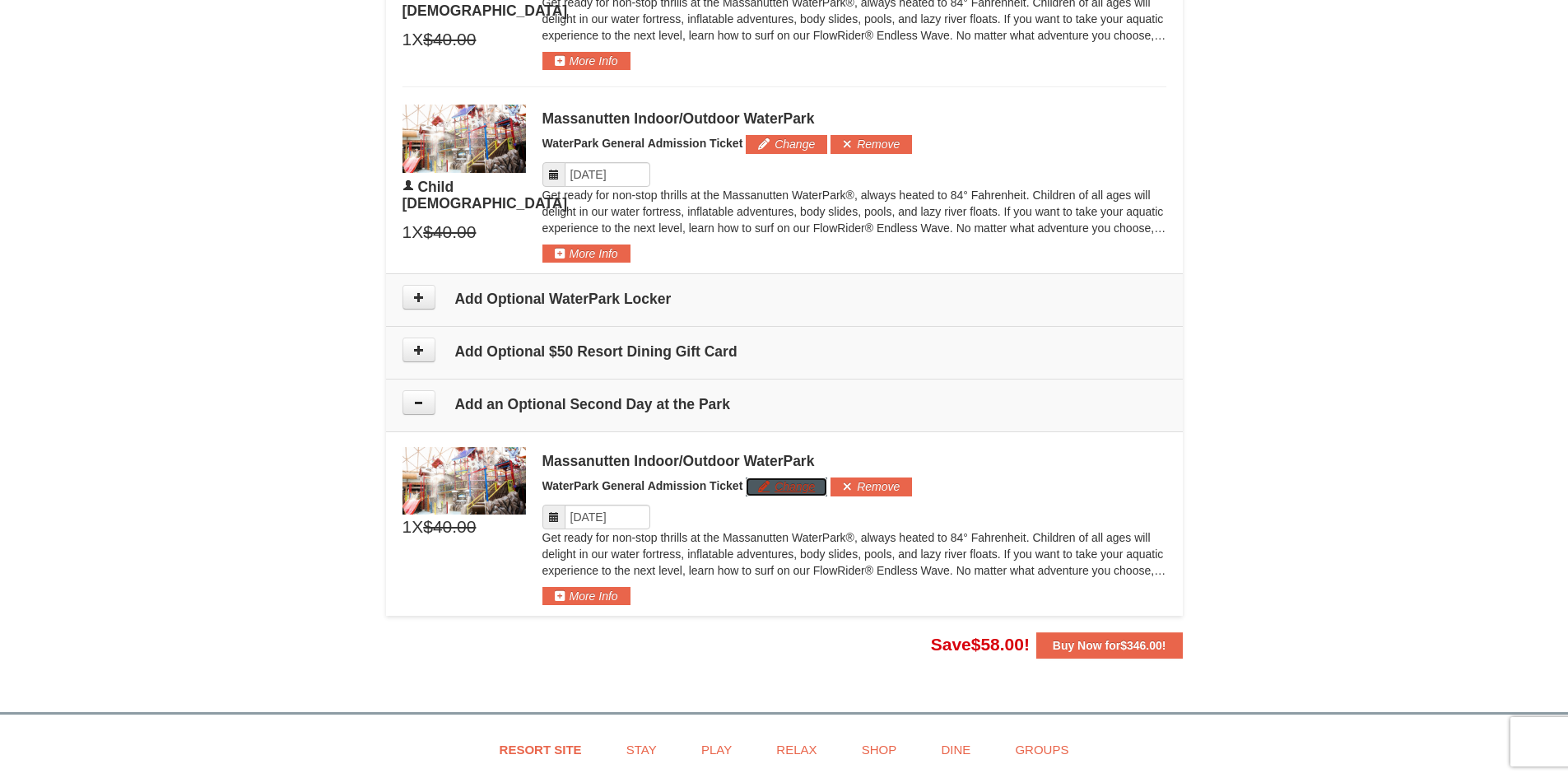
click at [775, 491] on button "Change" at bounding box center [786, 486] width 82 height 18
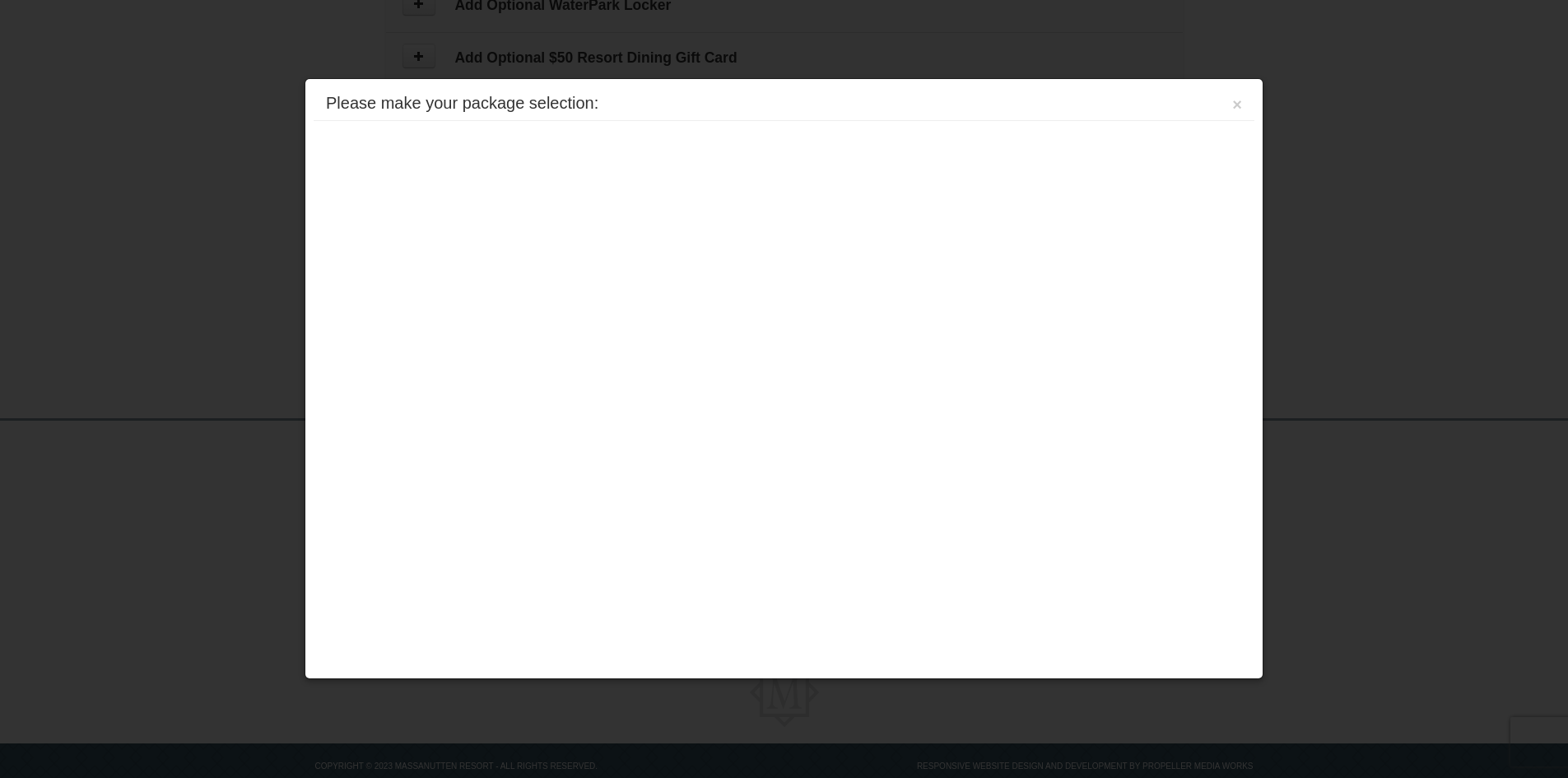
scroll to position [1542, 0]
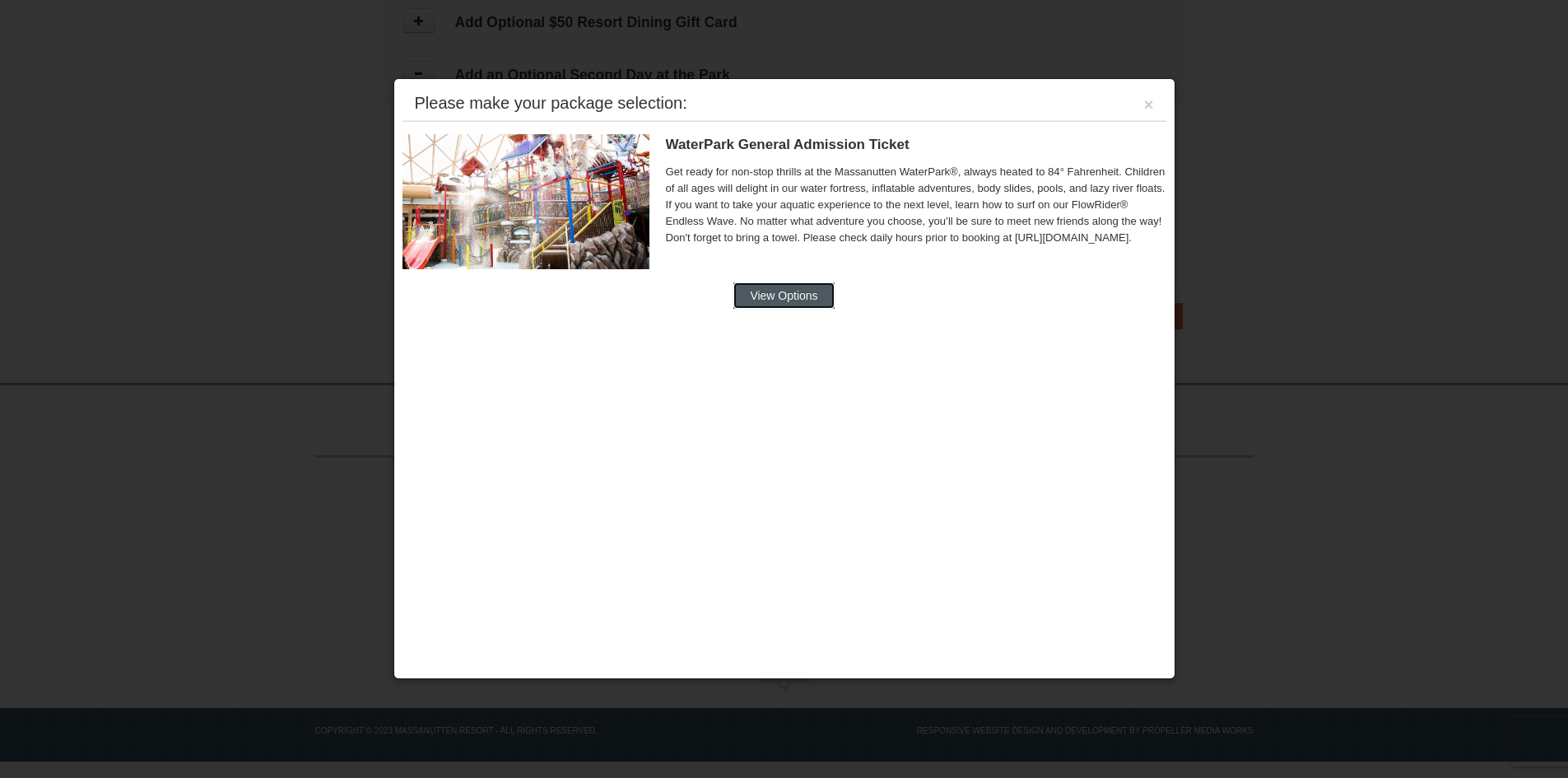
click at [794, 299] on button "View Options" at bounding box center [783, 295] width 101 height 27
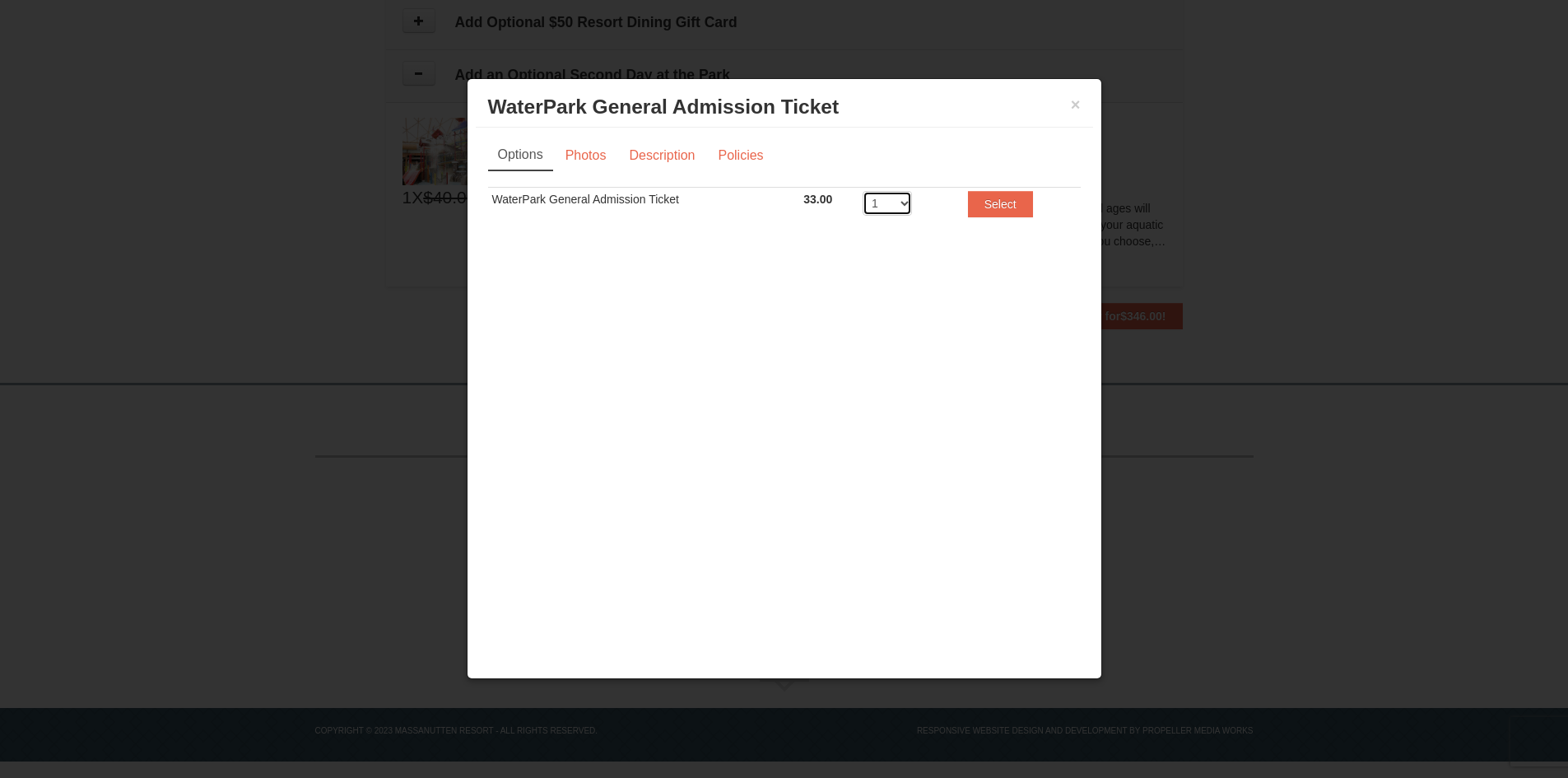
click at [903, 203] on select "1 2 3 4 5 6 7 8" at bounding box center [886, 203] width 49 height 25
select select "3"
click at [862, 191] on select "1 2 3 4 5 6 7 8" at bounding box center [886, 203] width 49 height 25
click at [983, 203] on button "Select" at bounding box center [1001, 204] width 65 height 27
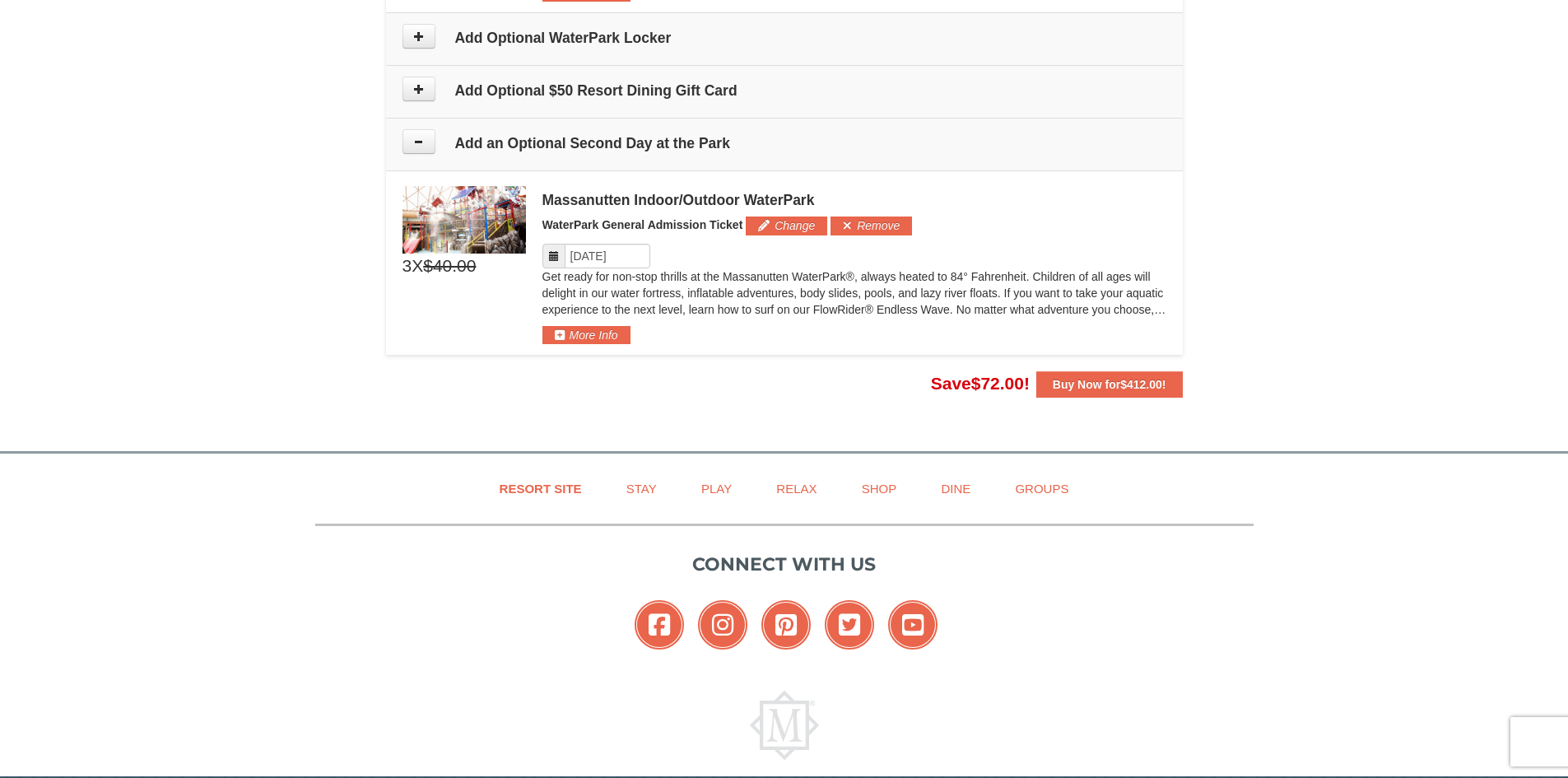
scroll to position [1481, 0]
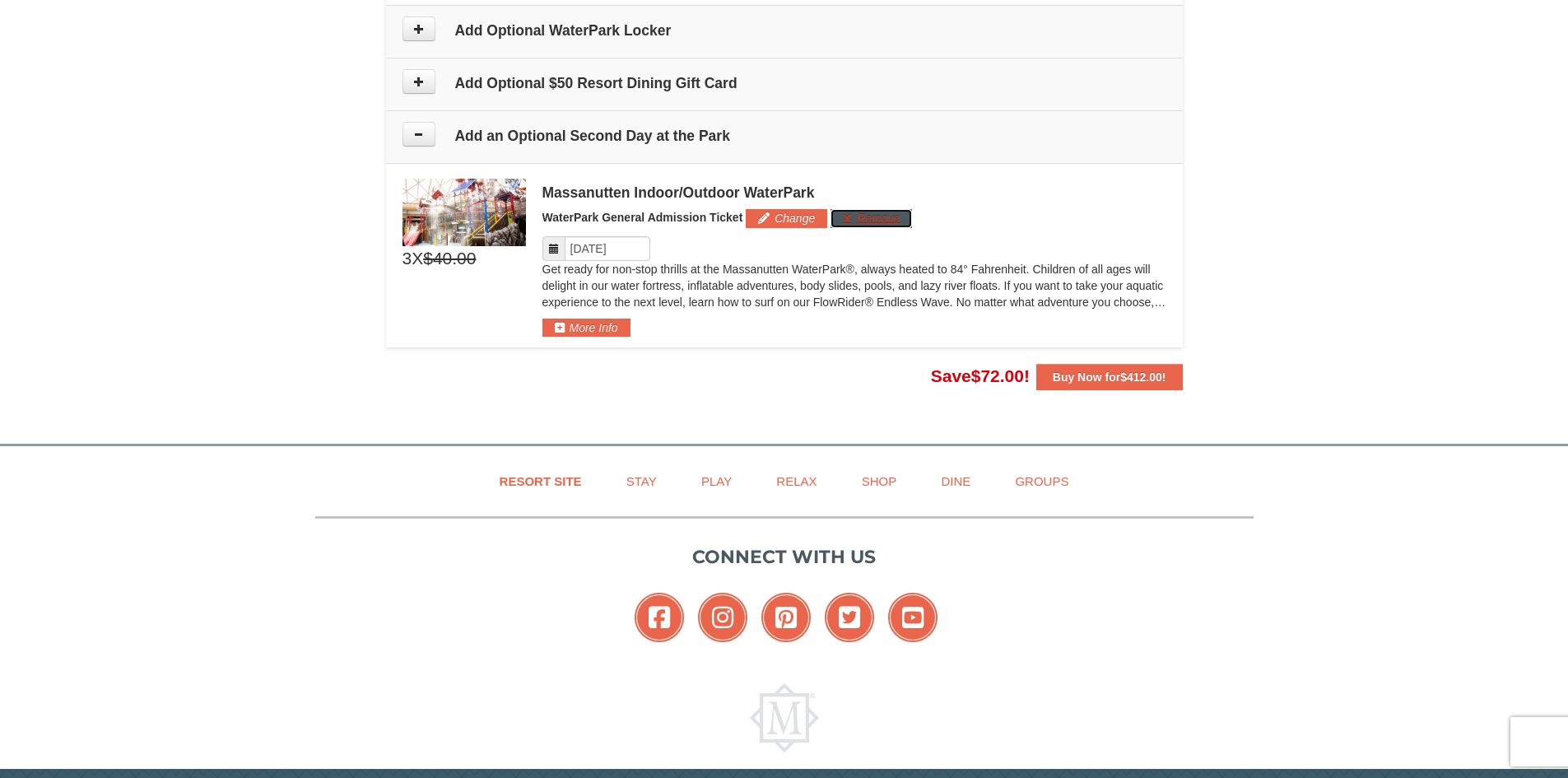
click at [856, 223] on button "Remove" at bounding box center [871, 217] width 82 height 18
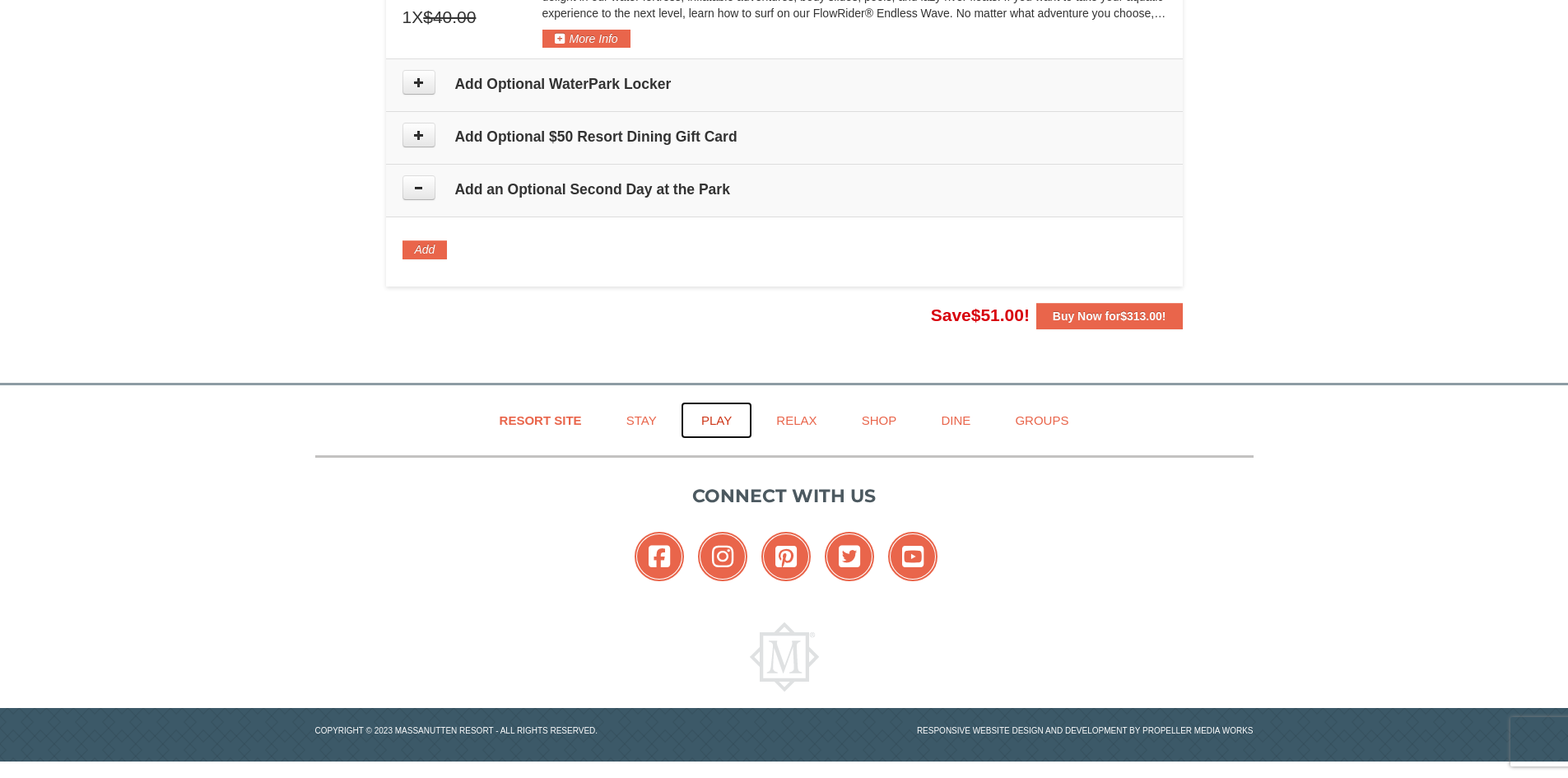
click at [719, 422] on link "Play" at bounding box center [716, 420] width 71 height 37
